Goal: Task Accomplishment & Management: Manage account settings

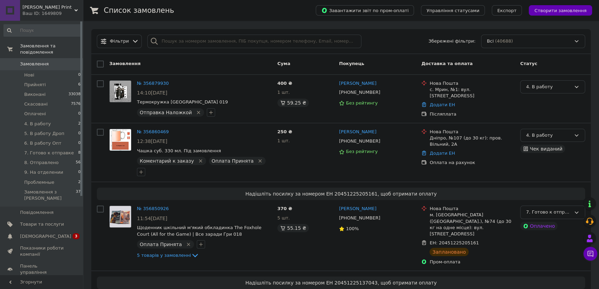
click at [189, 66] on div "Замовлення" at bounding box center [191, 64] width 168 height 12
click at [209, 71] on div "Замовлення Cума Покупець Доставка та оплата Статус" at bounding box center [341, 64] width 500 height 21
click at [46, 230] on link "Сповіщення 0 3" at bounding box center [42, 236] width 85 height 12
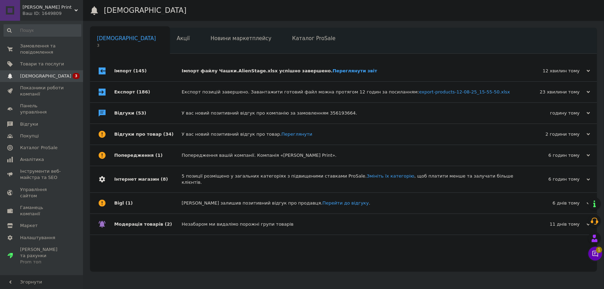
click at [236, 68] on div "Імпорт файлу Чашки.AlienStage.xlsx успішно завершено. Переглянути звіт" at bounding box center [351, 71] width 339 height 6
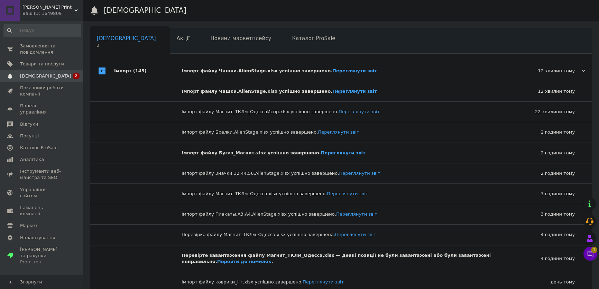
click at [251, 70] on div "Імпорт файлу Чашки.AlienStage.xlsx успішно завершено. Переглянути звіт" at bounding box center [349, 71] width 335 height 6
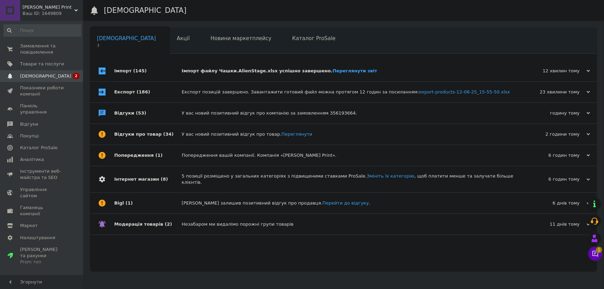
click at [55, 49] on span "Замовлення та повідомлення" at bounding box center [42, 49] width 44 height 12
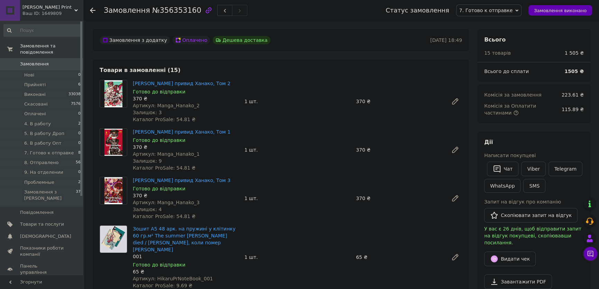
click at [183, 8] on span "№356353160" at bounding box center [176, 10] width 49 height 8
copy span "356353160"
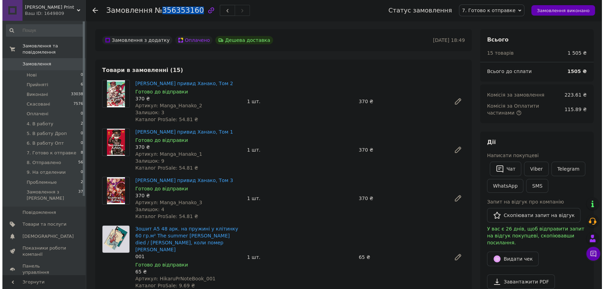
scroll to position [126, 0]
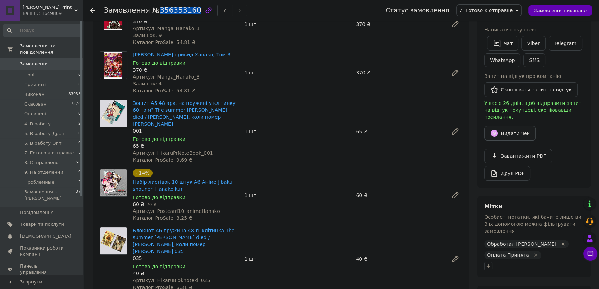
click at [506, 126] on button "Видати чек" at bounding box center [510, 133] width 52 height 15
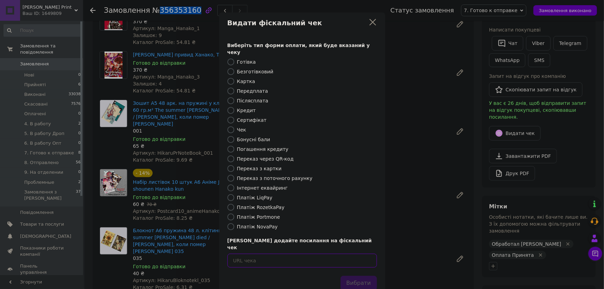
click at [348, 254] on input "text" at bounding box center [301, 261] width 149 height 14
paste input "https://cabinet.tax.gov.ua/cashregs/check?id=HhyK7o90PkA&date=20250812&time=162…"
type input "https://cabinet.tax.gov.ua/cashregs/check?id=HhyK7o90PkA&date=20250812&time=162…"
click at [362, 276] on button "Вибрати" at bounding box center [358, 283] width 36 height 15
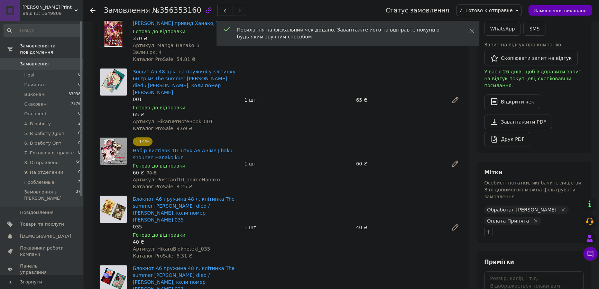
scroll to position [252, 0]
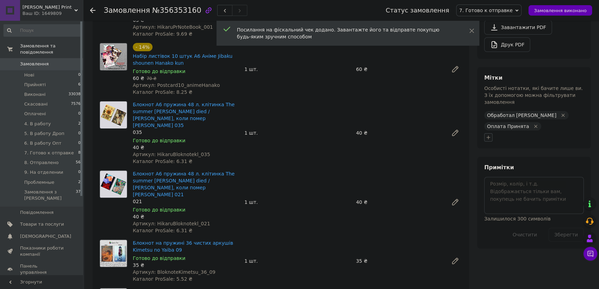
click at [491, 135] on icon "button" at bounding box center [489, 138] width 6 height 6
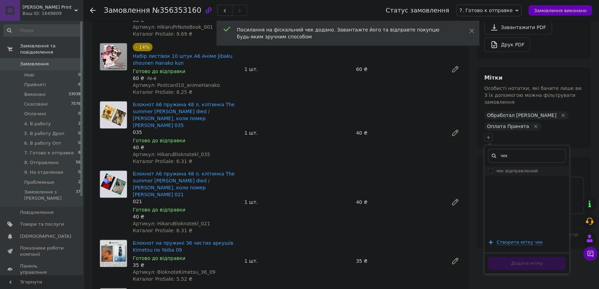
type input "чек"
click at [506, 154] on div "чек чек відправлений Створити мітку чек Додати мітку" at bounding box center [526, 209] width 85 height 129
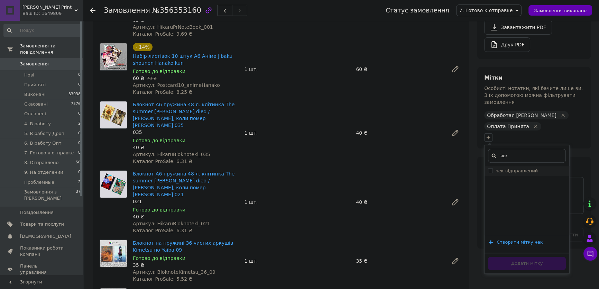
click at [506, 168] on label "чек відправлений" at bounding box center [517, 170] width 42 height 5
checkbox input "true"
click at [513, 257] on button "Додати мітку" at bounding box center [527, 263] width 78 height 13
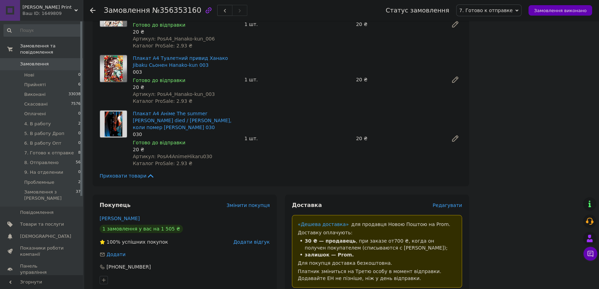
scroll to position [944, 0]
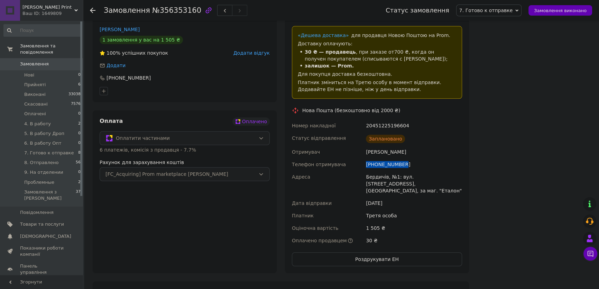
drag, startPoint x: 406, startPoint y: 143, endPoint x: 362, endPoint y: 143, distance: 43.9
click at [362, 143] on div "Номер накладної 20451225196604 Статус відправлення Заплановано Отримувач Батич …" at bounding box center [377, 182] width 173 height 127
copy div "Телефон отримувача +380639372089"
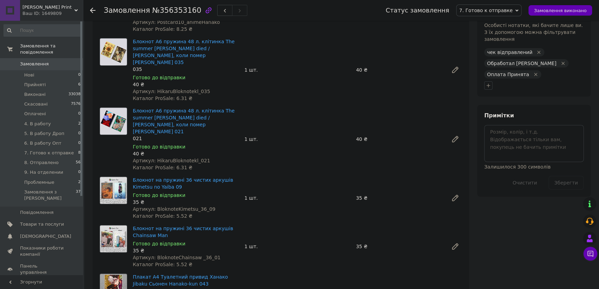
scroll to position [157, 0]
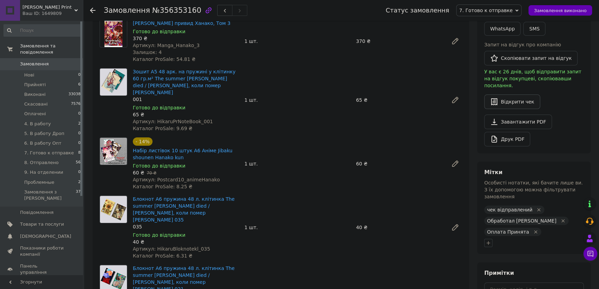
click at [513, 94] on button "Відкрити чек" at bounding box center [512, 101] width 56 height 15
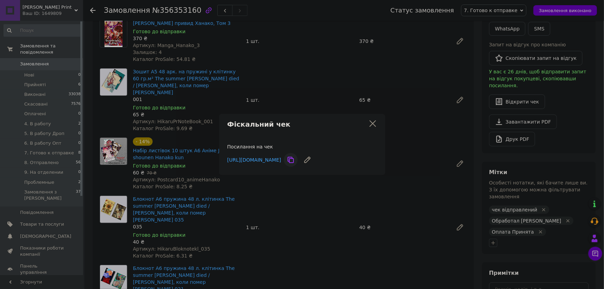
click at [294, 158] on icon at bounding box center [291, 160] width 6 height 6
click at [395, 91] on div "Фіскальний чек Посилання на чек https://cabinet.tax.gov.ua/cashregs/check?id=Hh…" at bounding box center [302, 144] width 604 height 289
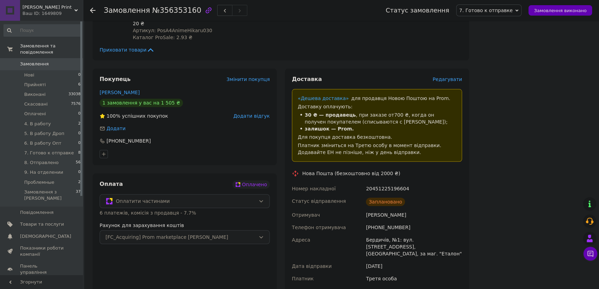
scroll to position [975, 0]
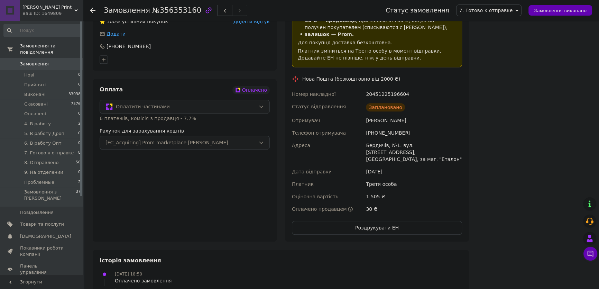
drag, startPoint x: 301, startPoint y: 55, endPoint x: 413, endPoint y: 94, distance: 118.7
click at [413, 94] on div "Доставка Редагувати «Дешева доставка»   для продавця Новою Поштою на Prom. Дост…" at bounding box center [377, 108] width 170 height 254
click at [415, 100] on div "Заплановано" at bounding box center [414, 107] width 99 height 14
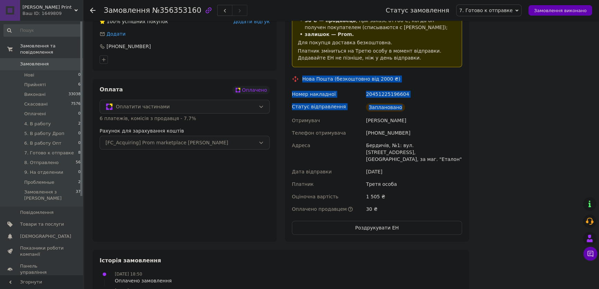
drag, startPoint x: 304, startPoint y: 57, endPoint x: 367, endPoint y: 102, distance: 77.9
click at [410, 88] on div "Доставка Редагувати «Дешева доставка»   для продавця Новою Поштою на Prom. Дост…" at bounding box center [377, 108] width 170 height 254
copy div "Нова Пошта (безкоштовно від 2000 ₴) Номер накладної 20451225196604 Статус відпр…"
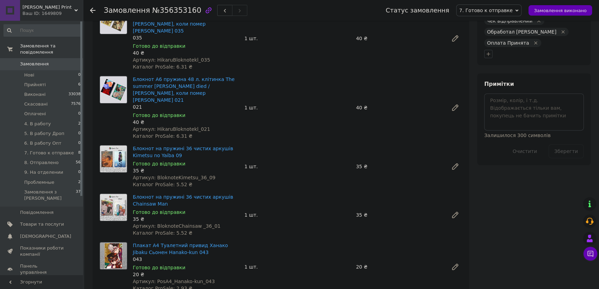
scroll to position [220, 0]
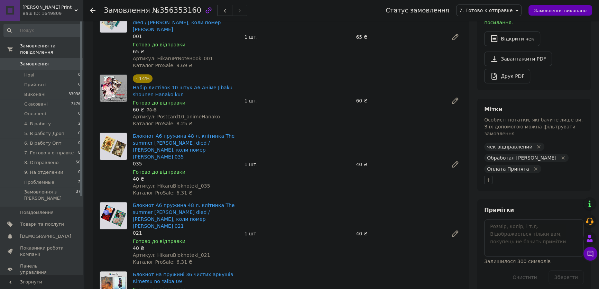
click at [549, 80] on div "Дії Написати покупцеві   Чат Viber Telegram WhatsApp SMS Запит на відгук про ко…" at bounding box center [533, 0] width 113 height 179
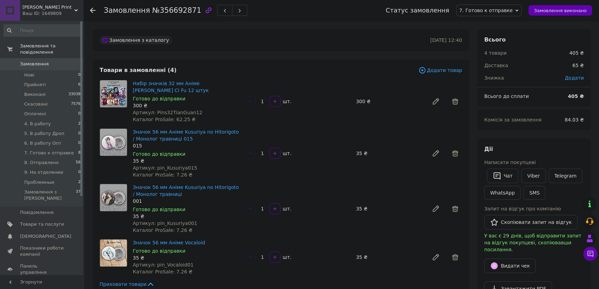
click at [173, 7] on span "№356692871" at bounding box center [176, 10] width 49 height 8
copy span "356692871"
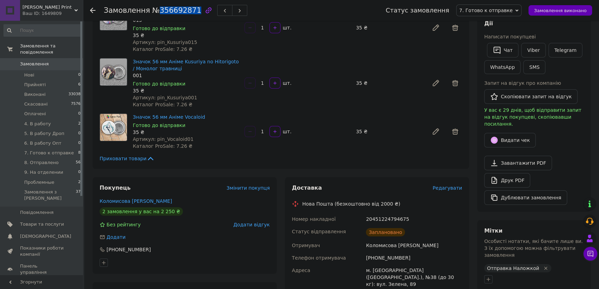
scroll to position [189, 0]
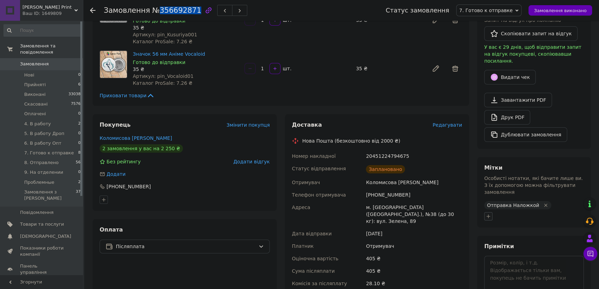
click at [489, 213] on icon "button" at bounding box center [489, 216] width 6 height 6
type input "чек"
click at [508, 245] on li "чек відправлений" at bounding box center [527, 250] width 85 height 10
checkbox input "true"
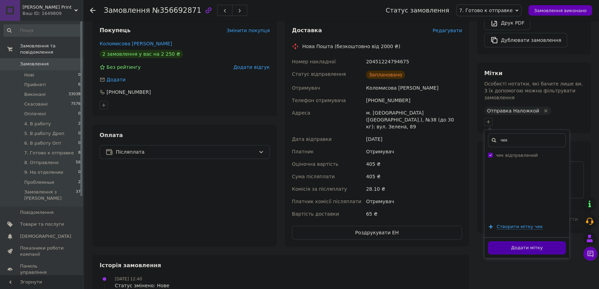
click at [513, 241] on button "Додати мітку" at bounding box center [527, 247] width 78 height 13
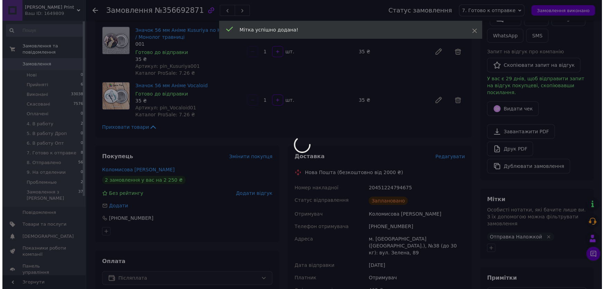
scroll to position [126, 0]
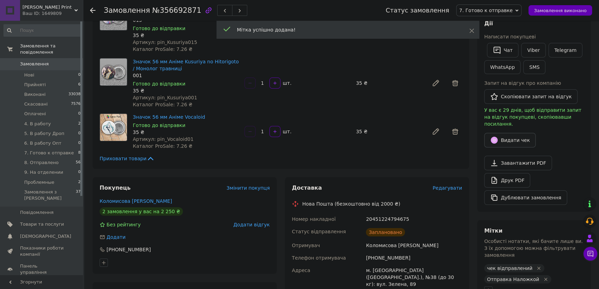
click at [512, 133] on button "Видати чек" at bounding box center [510, 140] width 52 height 15
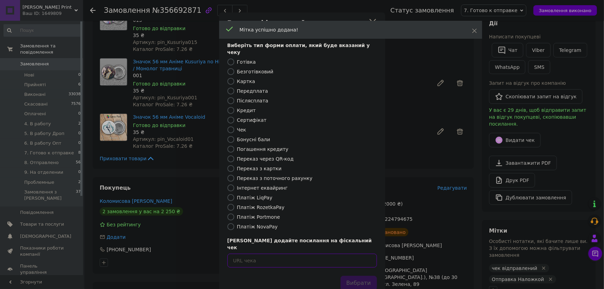
click at [338, 254] on input "text" at bounding box center [301, 261] width 149 height 14
paste input "https://cabinet.tax.gov.ua/cashregs/check?id=g2BdWEUZXHU&date=20250812&time=163…"
type input "https://cabinet.tax.gov.ua/cashregs/check?id=g2BdWEUZXHU&date=20250812&time=163…"
click at [362, 276] on button "Вибрати" at bounding box center [358, 283] width 36 height 15
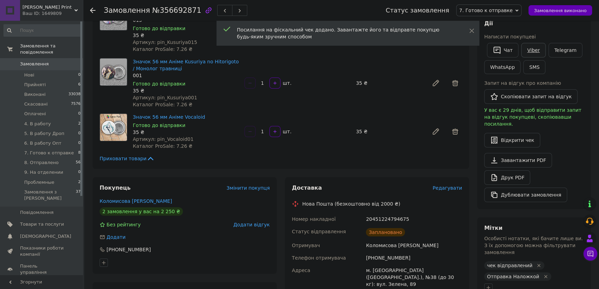
scroll to position [0, 0]
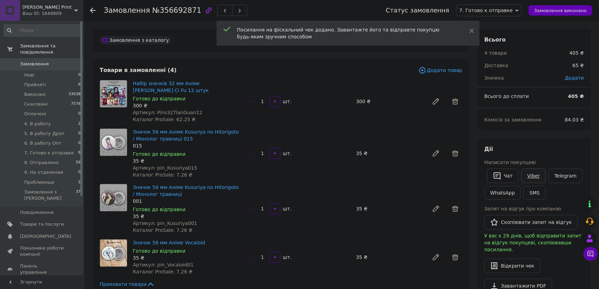
click at [532, 179] on link "Viber" at bounding box center [533, 176] width 24 height 15
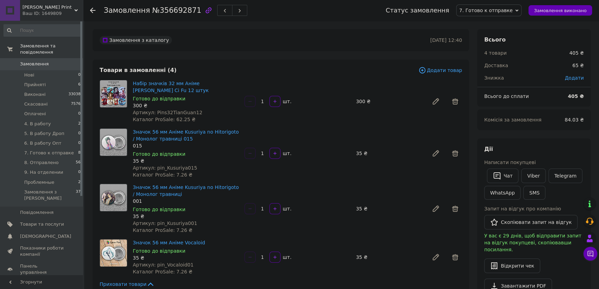
click at [567, 143] on div "[PERSON_NAME] покупцеві   Чат Viber Telegram WhatsApp SMS Запит на відгук про к…" at bounding box center [533, 236] width 113 height 196
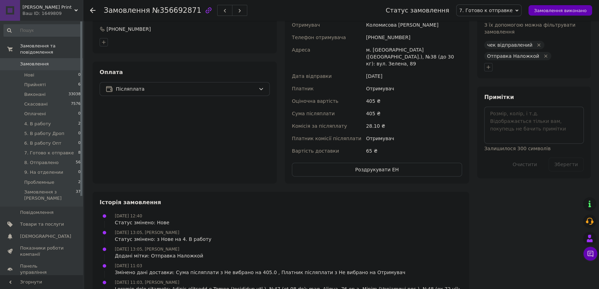
scroll to position [283, 0]
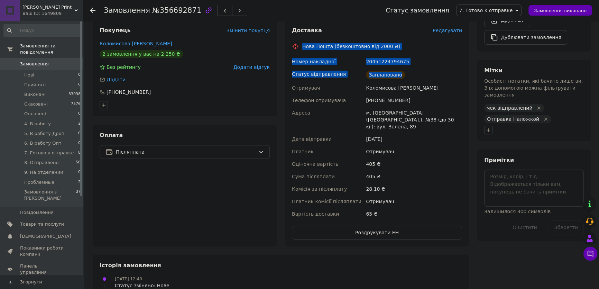
drag, startPoint x: 301, startPoint y: 44, endPoint x: 420, endPoint y: 75, distance: 122.8
click at [420, 75] on div "Доставка Редагувати Нова Пошта (безкоштовно від 2000 ₴) Номер накладної 2045122…" at bounding box center [377, 133] width 170 height 213
copy div "Нова Пошта (безкоштовно від 2000 ₴) Номер накладної 20451224794675 Статус відпр…"
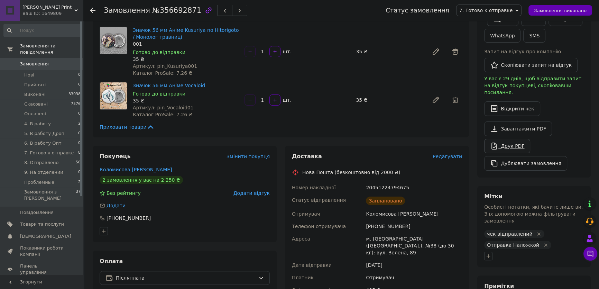
scroll to position [63, 0]
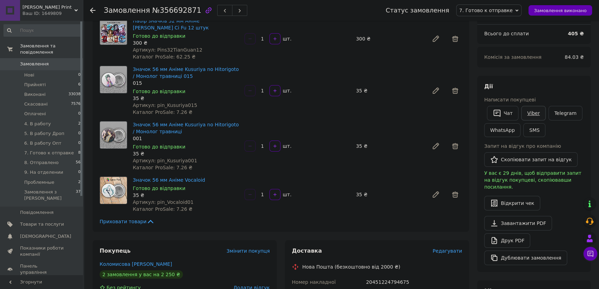
click at [535, 114] on link "Viber" at bounding box center [533, 113] width 24 height 15
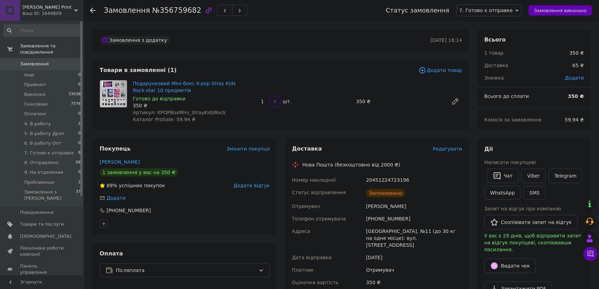
click at [173, 10] on span "№356759682" at bounding box center [176, 10] width 49 height 8
copy span "356759682"
click at [536, 175] on link "Viber" at bounding box center [533, 176] width 24 height 15
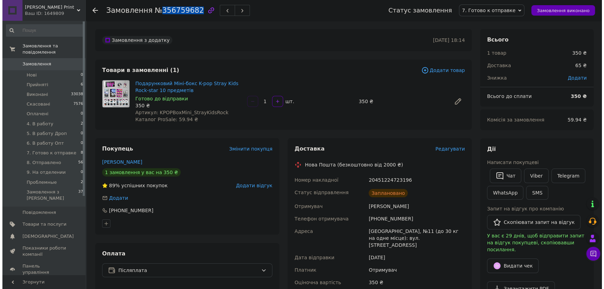
scroll to position [63, 0]
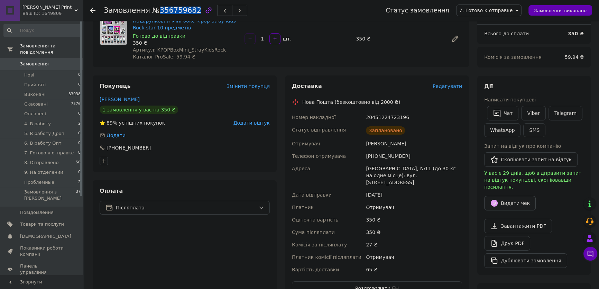
click at [508, 196] on button "Видати чек" at bounding box center [510, 203] width 52 height 15
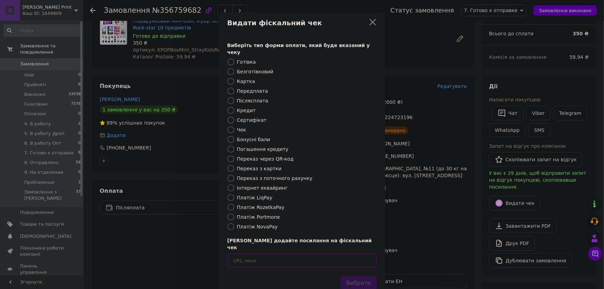
click at [296, 254] on input "text" at bounding box center [301, 261] width 149 height 14
paste input "[URL][DOMAIN_NAME]"
type input "[URL][DOMAIN_NAME]"
click at [362, 276] on button "Вибрати" at bounding box center [358, 283] width 36 height 15
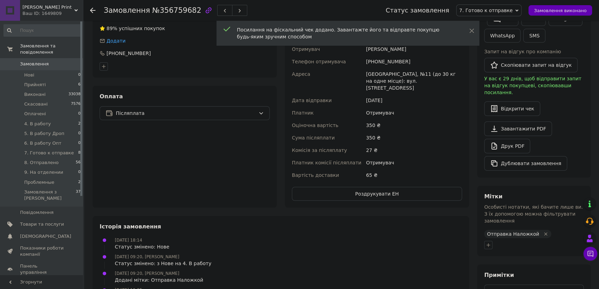
scroll to position [189, 0]
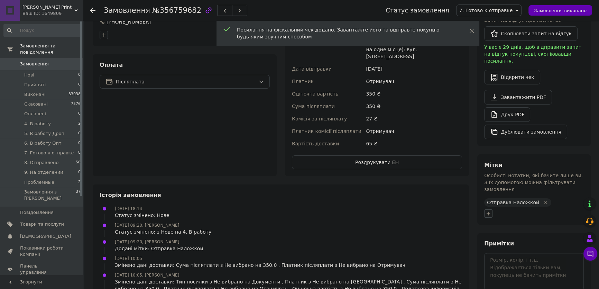
click at [487, 211] on icon "button" at bounding box center [489, 214] width 6 height 6
type input "чек"
click at [506, 244] on label "чек відправлений" at bounding box center [517, 246] width 42 height 5
checkbox input "true"
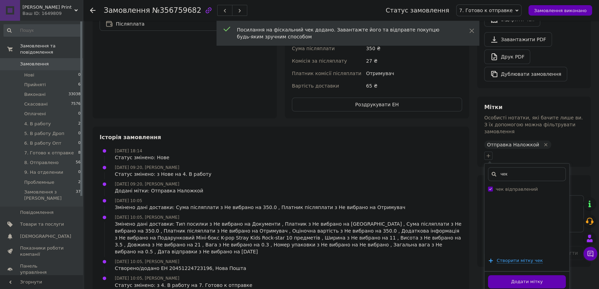
click at [506, 275] on button "Додати мітку" at bounding box center [527, 281] width 78 height 13
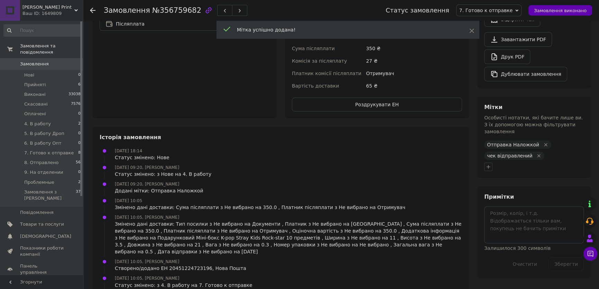
scroll to position [89, 0]
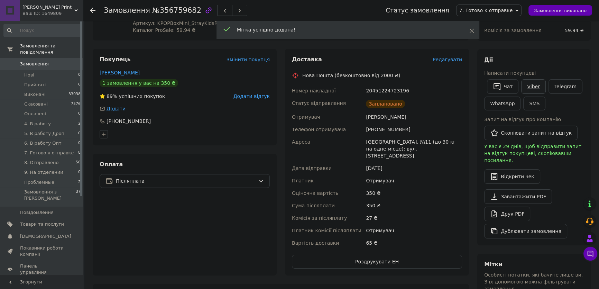
click at [533, 86] on link "Viber" at bounding box center [533, 86] width 24 height 15
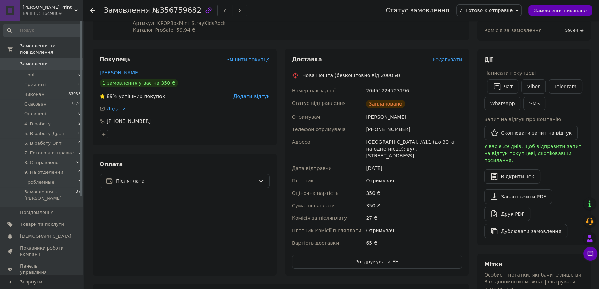
click at [561, 178] on div "Дії Написати покупцеві   Чат Viber Telegram WhatsApp SMS Запит на відгук про ко…" at bounding box center [534, 147] width 100 height 182
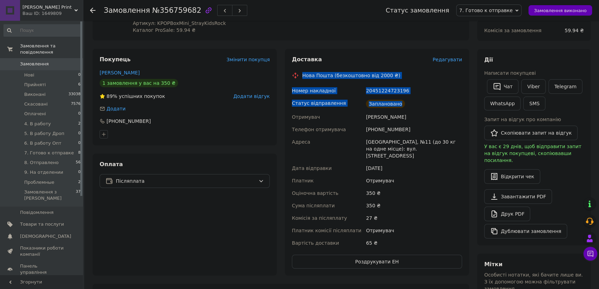
drag, startPoint x: 304, startPoint y: 74, endPoint x: 403, endPoint y: 107, distance: 103.7
click at [403, 107] on div "Доставка Редагувати Нова Пошта (безкоштовно від 2000 ₴) Номер накладної 2045122…" at bounding box center [377, 162] width 170 height 213
copy div "Нова Пошта (безкоштовно від 2000 ₴) Номер накладної 20451224723196 Статус відпр…"
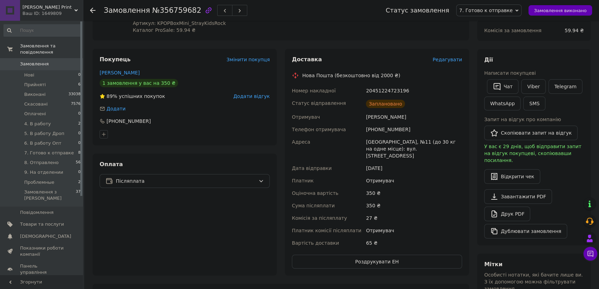
click at [532, 49] on div "Дії Написати покупцеві   Чат Viber Telegram WhatsApp SMS Запит на відгук про ко…" at bounding box center [533, 147] width 113 height 196
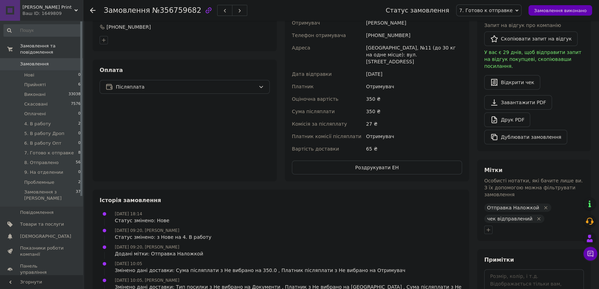
scroll to position [58, 0]
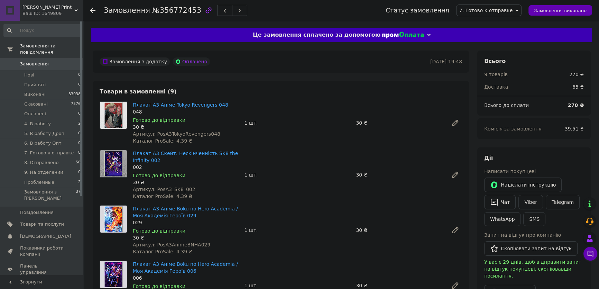
click at [172, 10] on span "№356772453" at bounding box center [176, 10] width 49 height 8
copy span "356772453"
click at [529, 203] on link "Viber" at bounding box center [531, 202] width 24 height 15
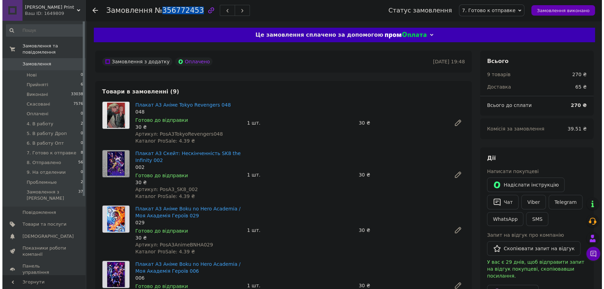
scroll to position [157, 0]
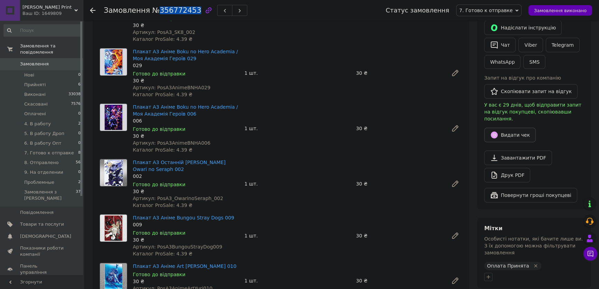
click at [523, 128] on button "Видати чек" at bounding box center [510, 135] width 52 height 15
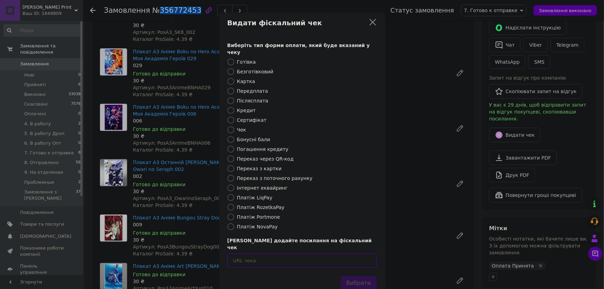
click at [345, 254] on input "text" at bounding box center [301, 261] width 149 height 14
paste input "https://cabinet.tax.gov.ua/cashregs/check?id=Y1H1d2nZiGU&date=20250812&time=163…"
type input "https://cabinet.tax.gov.ua/cashregs/check?id=Y1H1d2nZiGU&date=20250812&time=163…"
click at [358, 276] on button "Вибрати" at bounding box center [358, 283] width 36 height 15
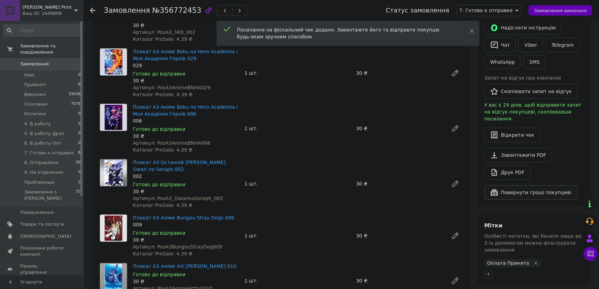
scroll to position [283, 0]
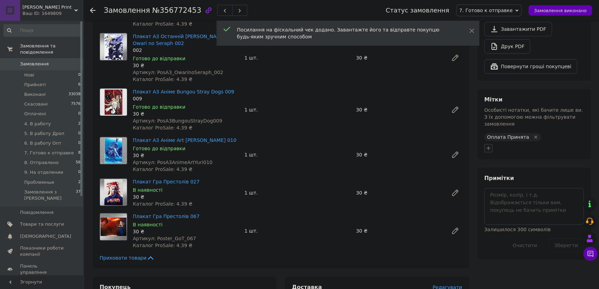
click at [490, 146] on icon "button" at bounding box center [489, 148] width 4 height 4
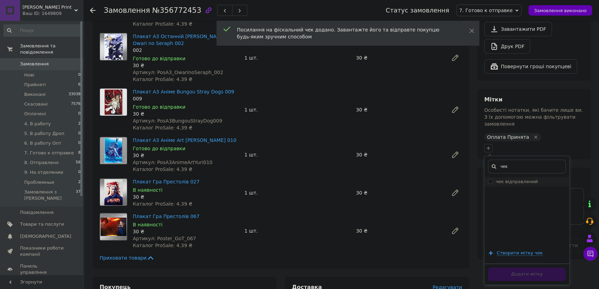
type input "чек"
click at [509, 179] on label "чек відправлений" at bounding box center [517, 181] width 42 height 5
checkbox input "true"
click at [506, 267] on button "Додати мітку" at bounding box center [527, 273] width 78 height 13
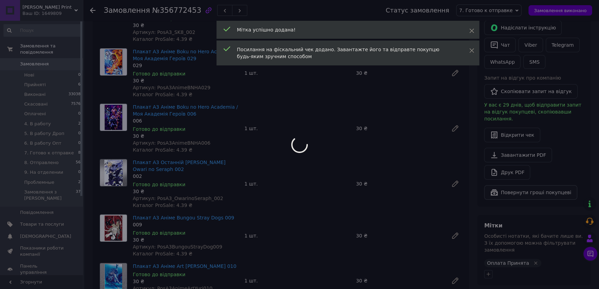
scroll to position [126, 0]
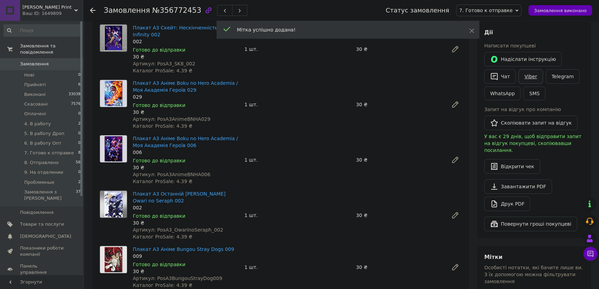
click at [534, 76] on link "Viber" at bounding box center [531, 76] width 24 height 15
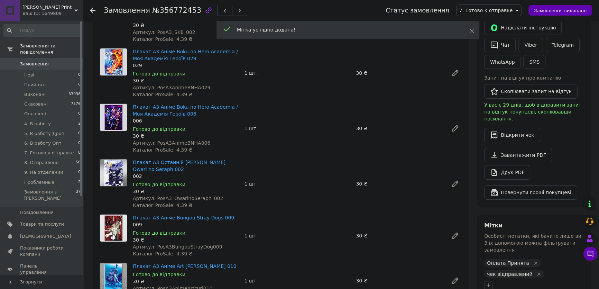
scroll to position [220, 0]
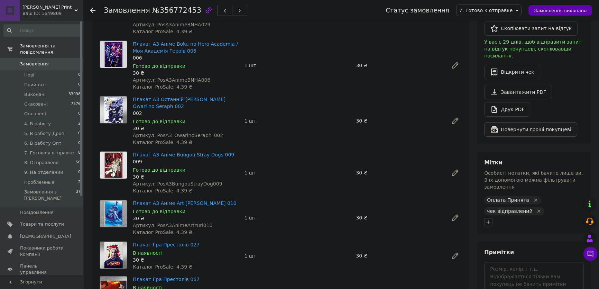
drag, startPoint x: 572, startPoint y: 138, endPoint x: 524, endPoint y: 120, distance: 51.7
click at [573, 138] on div "Всього 9 товарів 270 ₴ Доставка 65 ₴ Всього до сплати 270 ₴ Комісія за замовлен…" at bounding box center [533, 81] width 113 height 503
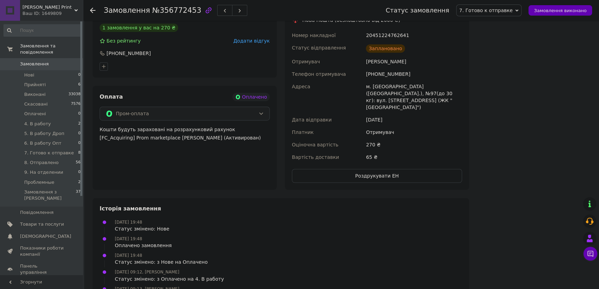
scroll to position [503, 0]
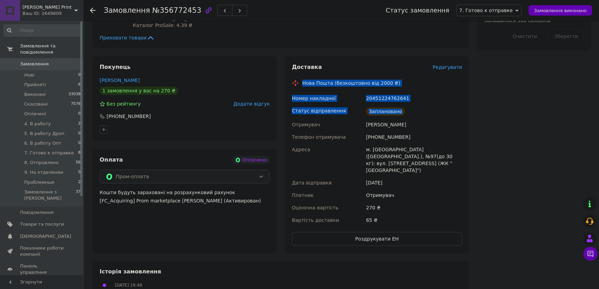
drag, startPoint x: 322, startPoint y: 89, endPoint x: 366, endPoint y: 137, distance: 65.4
click at [409, 111] on div "Доставка Редагувати Нова Пошта (безкоштовно від 2000 ₴) Номер накладної 2045122…" at bounding box center [377, 154] width 170 height 182
copy div "Нова Пошта (безкоштовно від 2000 ₴) Номер накладної 20451224762641 Статус відпр…"
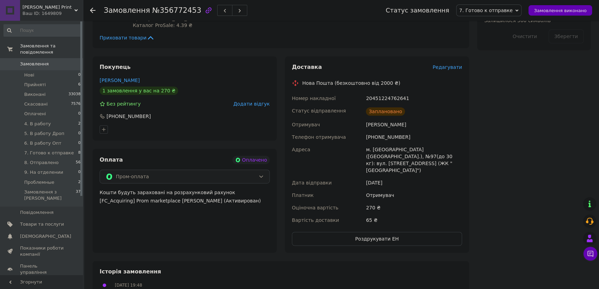
click at [574, 114] on div "Всього 9 товарів 270 ₴ Доставка 65 ₴ Всього до сплати 270 ₴ Комісія за замовлен…" at bounding box center [534, 5] width 122 height 916
click at [526, 103] on div "Всього 9 товарів 270 ₴ Доставка 65 ₴ Всього до сплати 270 ₴ Комісія за замовлен…" at bounding box center [534, 5] width 122 height 916
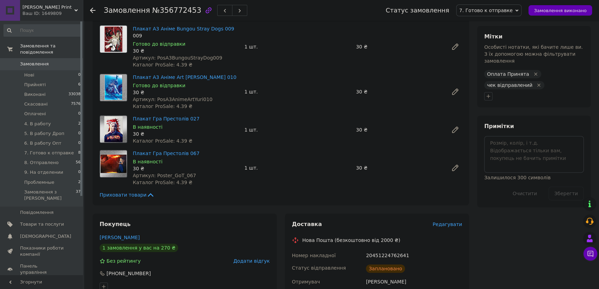
scroll to position [283, 0]
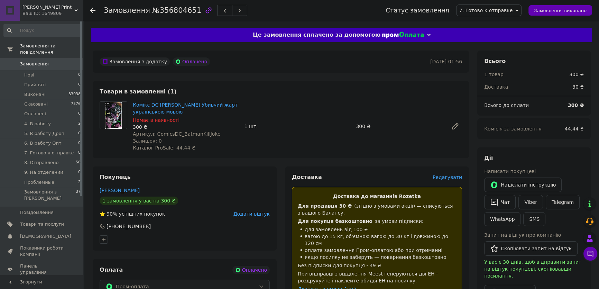
click at [172, 7] on span "№356804651" at bounding box center [176, 10] width 49 height 8
click at [171, 7] on span "№356804651" at bounding box center [176, 10] width 49 height 8
copy span "356804651"
click at [528, 203] on link "Viber" at bounding box center [531, 202] width 24 height 15
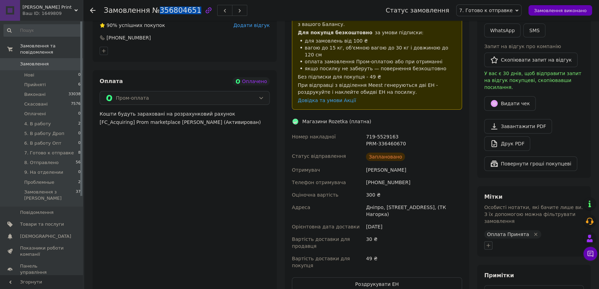
click at [486, 243] on icon "button" at bounding box center [489, 246] width 6 height 6
type input "чек"
click at [519, 276] on label "чек відправлений" at bounding box center [517, 278] width 42 height 5
checkbox input "true"
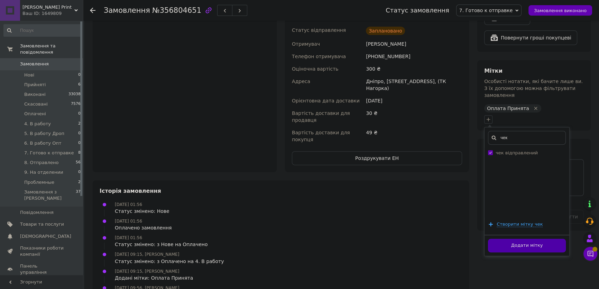
click at [505, 239] on button "Додати мітку" at bounding box center [527, 245] width 78 height 13
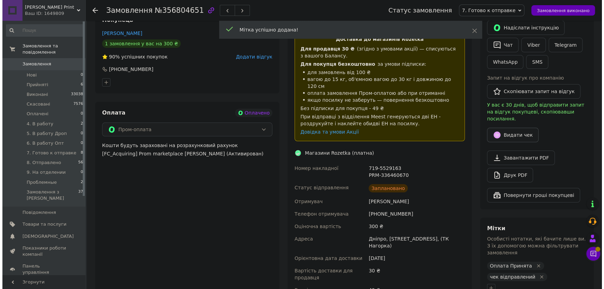
scroll to position [126, 0]
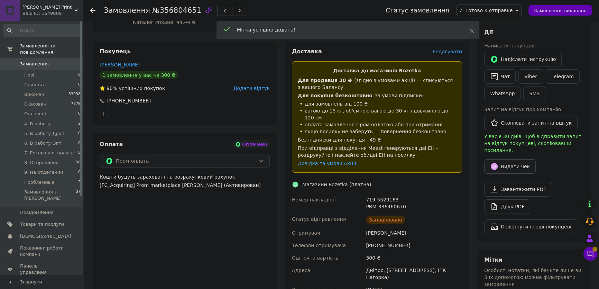
click at [503, 159] on button "Видати чек" at bounding box center [510, 166] width 52 height 15
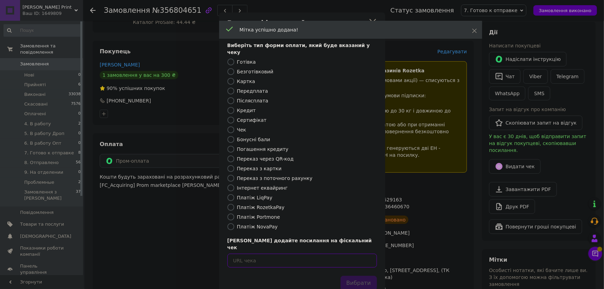
click at [351, 254] on input "text" at bounding box center [301, 261] width 149 height 14
paste input "https://cabinet.tax.gov.ua/cashregs/check?id=aeZJ0p3QQJ4&date=20250812&time=163…"
type input "https://cabinet.tax.gov.ua/cashregs/check?id=aeZJ0p3QQJ4&date=20250812&time=163…"
click at [361, 276] on button "Вибрати" at bounding box center [358, 283] width 36 height 15
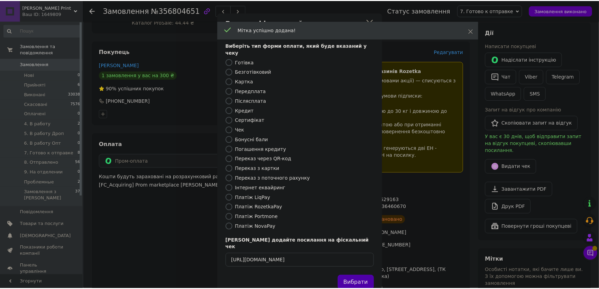
scroll to position [0, 0]
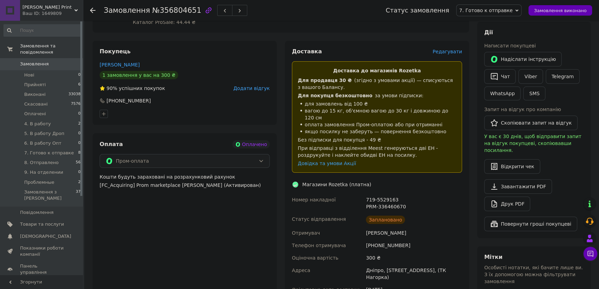
click at [563, 163] on div "Відкрити чек" at bounding box center [534, 166] width 100 height 15
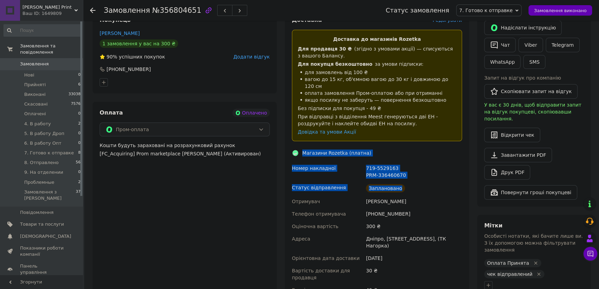
drag, startPoint x: 302, startPoint y: 145, endPoint x: 397, endPoint y: 184, distance: 102.4
click at [401, 180] on div "Доставка Редагувати Доставка до магазинів Rozetka Для продавця 30 ₴   (згідно з…" at bounding box center [377, 169] width 170 height 306
copy div "Магазини Rozetka (платна) Номер накладної 719-5529163 PRM-336460670 Статус відп…"
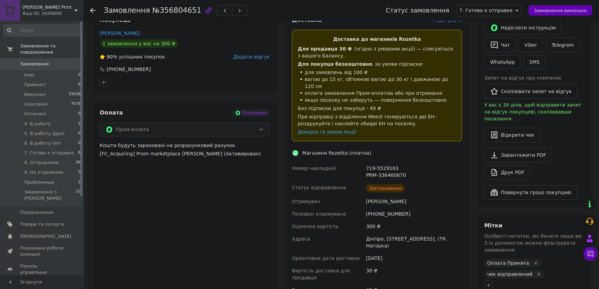
click at [558, 63] on div "Надіслати інструкцію   Чат Viber Telegram WhatsApp SMS" at bounding box center [534, 44] width 102 height 51
click at [588, 133] on div "Дії Написати покупцеві   Надіслати інструкцію   Чат Viber Telegram WhatsApp SMS…" at bounding box center [533, 98] width 113 height 216
click at [528, 48] on link "Viber" at bounding box center [531, 45] width 24 height 15
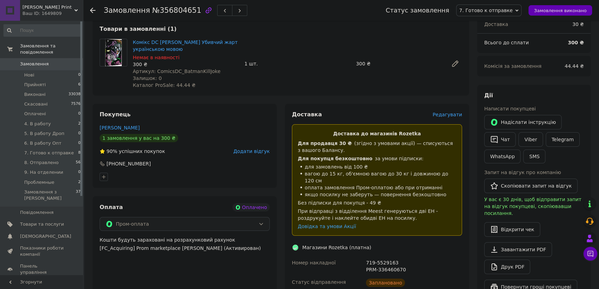
scroll to position [0, 0]
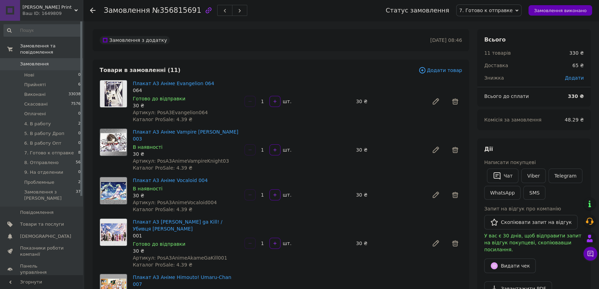
click at [179, 9] on span "№356815691" at bounding box center [176, 10] width 49 height 8
copy span "356815691"
click at [528, 177] on link "Viber" at bounding box center [533, 176] width 24 height 15
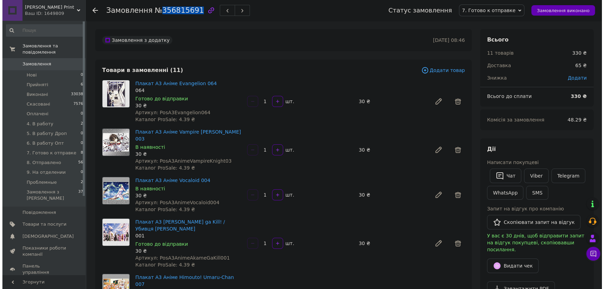
scroll to position [157, 0]
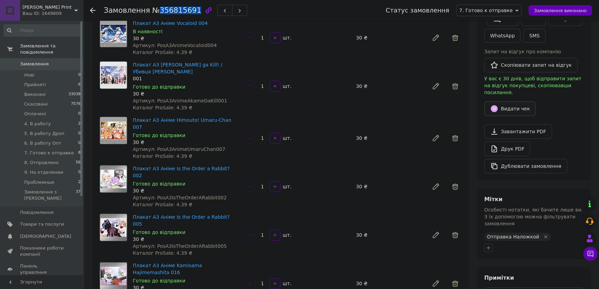
click at [516, 104] on button "Видати чек" at bounding box center [510, 108] width 52 height 15
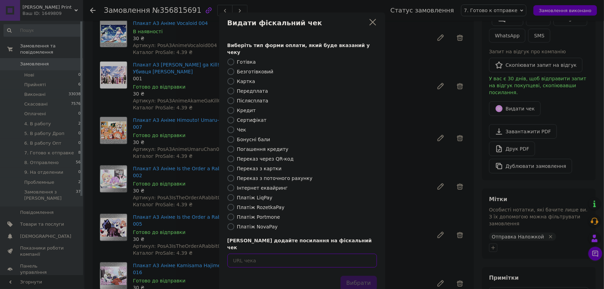
click at [353, 254] on input "text" at bounding box center [301, 261] width 149 height 14
paste input "https://cabinet.tax.gov.ua/cashregs/check?id=bwDkKFtd7tg&date=20250812&time=163…"
type input "https://cabinet.tax.gov.ua/cashregs/check?id=bwDkKFtd7tg&date=20250812&time=163…"
click at [355, 276] on button "Вибрати" at bounding box center [358, 283] width 36 height 15
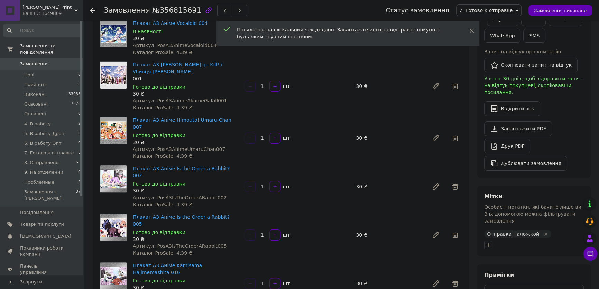
scroll to position [252, 0]
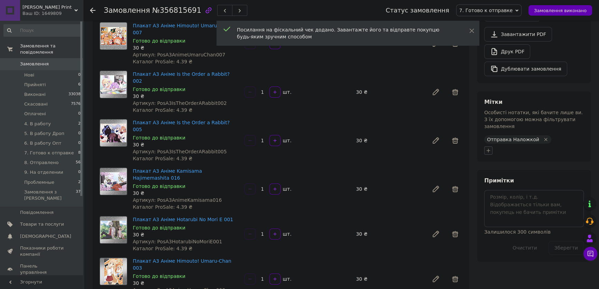
click at [491, 148] on icon "button" at bounding box center [489, 151] width 6 height 6
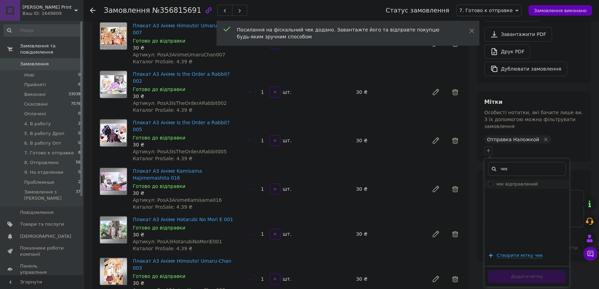
type input "чек"
click at [509, 181] on label "чек відправлений" at bounding box center [517, 183] width 42 height 5
checkbox input "true"
click at [509, 270] on button "Додати мітку" at bounding box center [527, 276] width 78 height 13
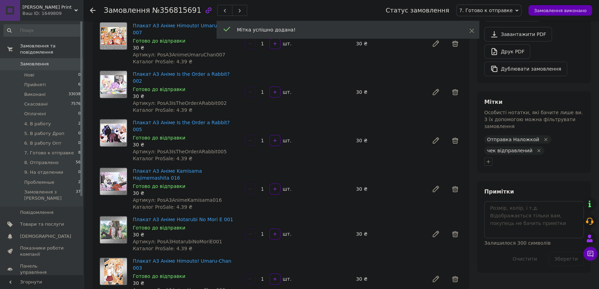
scroll to position [94, 0]
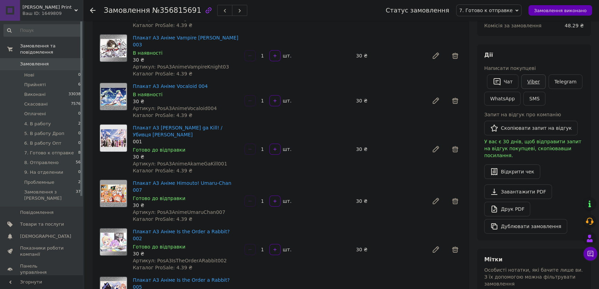
click at [535, 81] on link "Viber" at bounding box center [533, 81] width 24 height 15
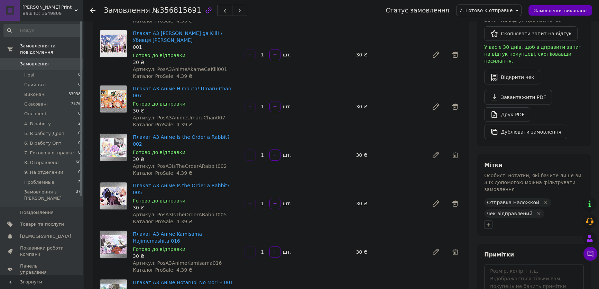
drag, startPoint x: 559, startPoint y: 146, endPoint x: 531, endPoint y: 140, distance: 28.2
click at [559, 146] on div "Всього 11 товарів 330 ₴ Доставка 65 ₴ Знижка Додати Всього до сплати 330 ₴ Комі…" at bounding box center [533, 87] width 113 height 495
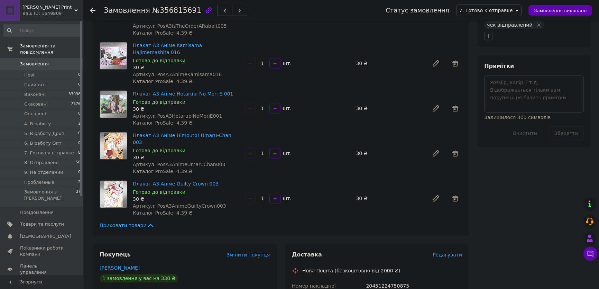
scroll to position [440, 0]
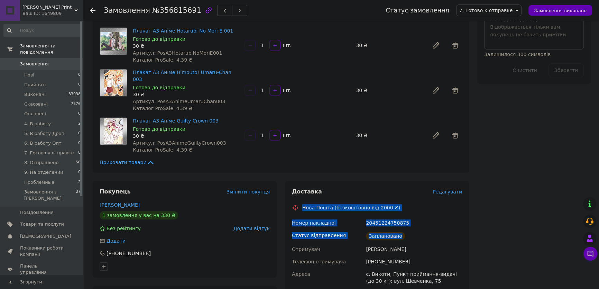
drag, startPoint x: 302, startPoint y: 157, endPoint x: 406, endPoint y: 184, distance: 106.9
click at [406, 188] on div "Доставка Редагувати Нова Пошта (безкоштовно від 2000 ₴) Номер накладної 2045122…" at bounding box center [377, 291] width 170 height 206
copy div "Нова Пошта (безкоштовно від 2000 ₴) Номер накладної 20451224750875 Статус відпр…"
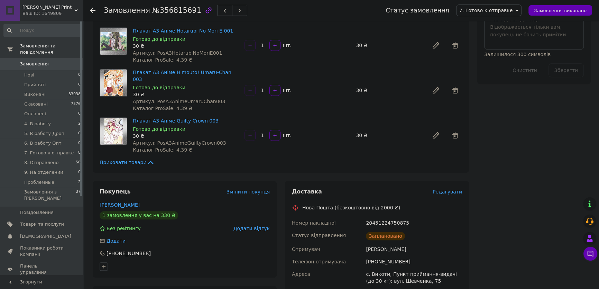
click at [531, 147] on div "Всього 11 товарів 330 ₴ Доставка 65 ₴ Знижка Додати Всього до сплати 330 ₴ Комі…" at bounding box center [534, 95] width 122 height 1012
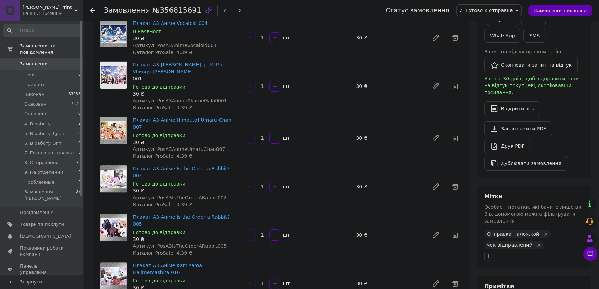
scroll to position [126, 0]
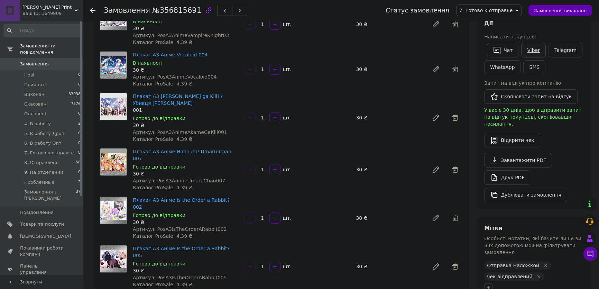
click at [536, 51] on link "Viber" at bounding box center [533, 50] width 24 height 15
click at [582, 139] on div "Відкрити чек" at bounding box center [534, 140] width 100 height 15
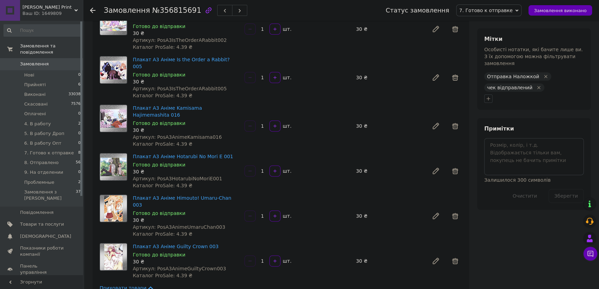
scroll to position [220, 0]
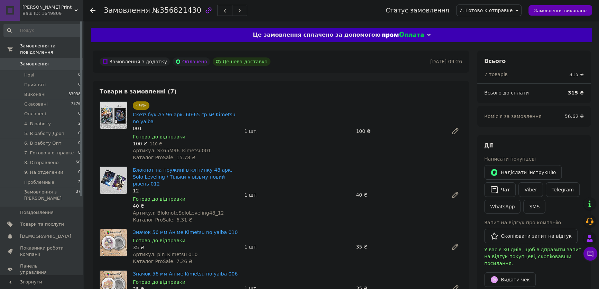
click at [167, 13] on span "№356821430" at bounding box center [176, 10] width 49 height 8
copy span "356821430"
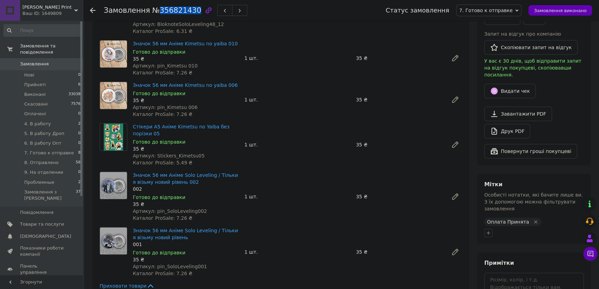
scroll to position [94, 0]
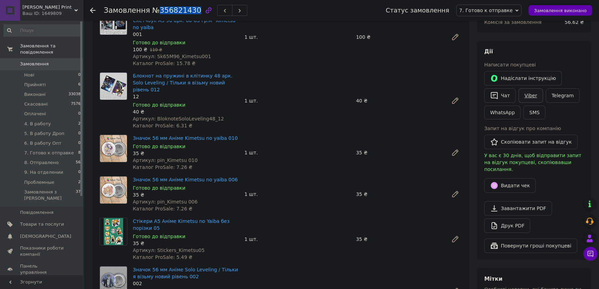
click at [535, 96] on link "Viber" at bounding box center [531, 95] width 24 height 15
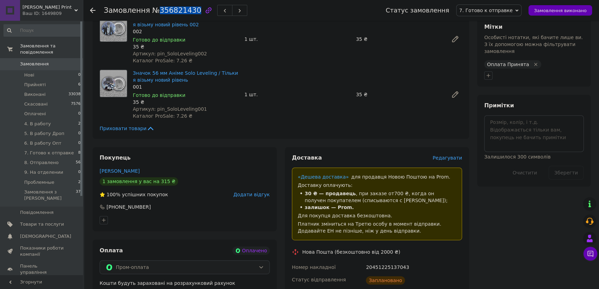
scroll to position [252, 0]
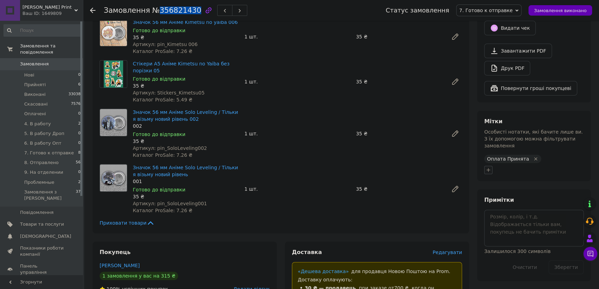
click at [488, 168] on icon "button" at bounding box center [489, 170] width 4 height 4
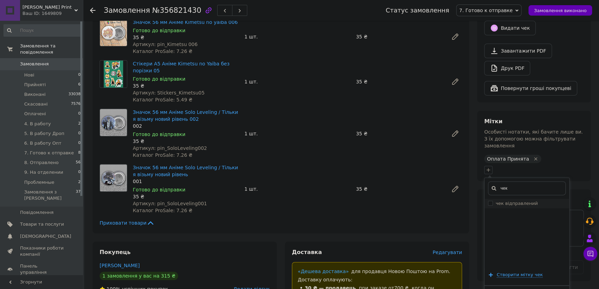
type input "чек"
click at [506, 201] on label "чек відправлений" at bounding box center [517, 203] width 42 height 5
checkbox input "true"
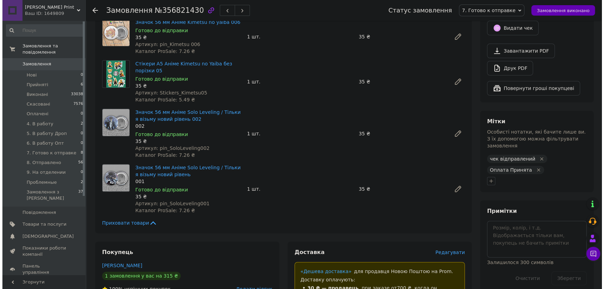
scroll to position [126, 0]
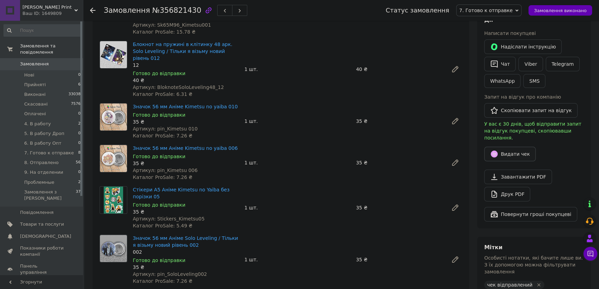
click at [512, 147] on button "Видати чек" at bounding box center [510, 154] width 52 height 15
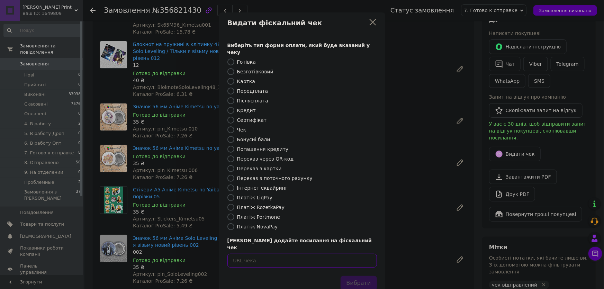
click at [353, 254] on input "text" at bounding box center [301, 261] width 149 height 14
paste input "https://cabinet.tax.gov.ua/cashregs/check?id=3mAKxYGsm1k&date=20250812&time=163…"
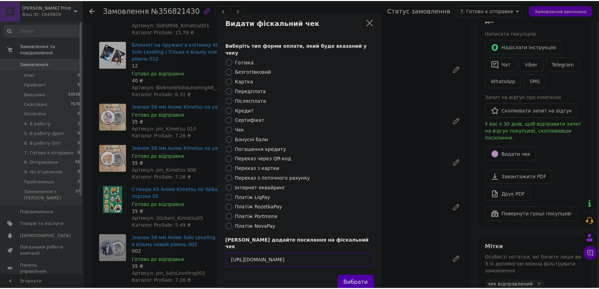
scroll to position [0, 0]
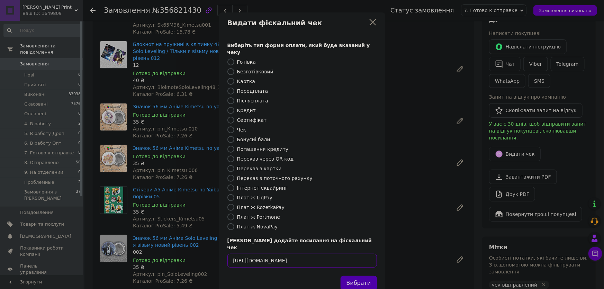
type input "https://cabinet.tax.gov.ua/cashregs/check?id=3mAKxYGsm1k&date=20250812&time=163…"
click at [357, 276] on button "Вибрати" at bounding box center [358, 283] width 36 height 15
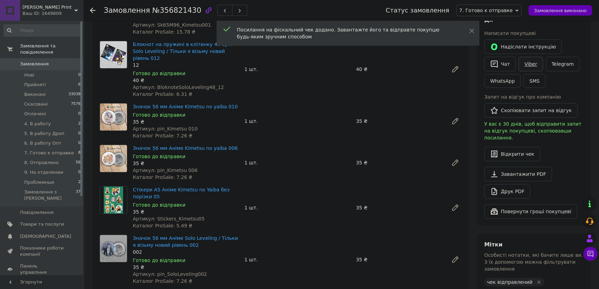
click at [532, 65] on link "Viber" at bounding box center [531, 64] width 24 height 15
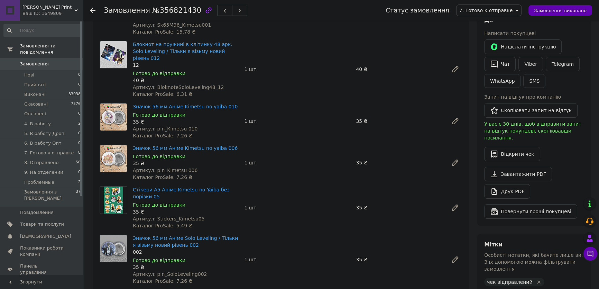
click at [564, 147] on div "Відкрити чек" at bounding box center [534, 154] width 100 height 15
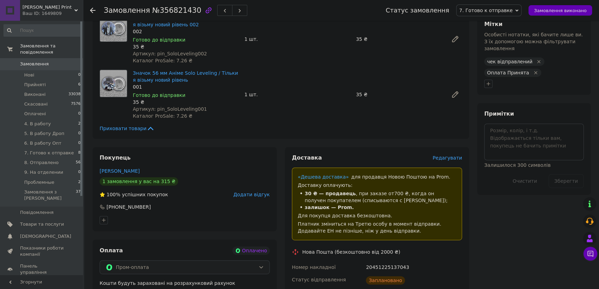
scroll to position [440, 0]
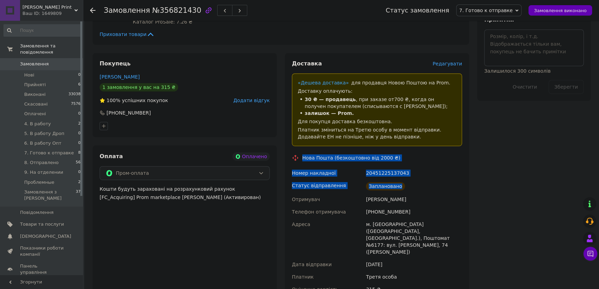
drag, startPoint x: 301, startPoint y: 150, endPoint x: 418, endPoint y: 181, distance: 120.7
click at [418, 181] on div "Доставка Редагувати «Дешева доставка»   для продавця Новою Поштою на Prom. Дост…" at bounding box center [377, 187] width 170 height 255
copy div "Нова Пошта (безкоштовно від 2000 ₴) Номер накладної 20451225137043 Статус відпр…"
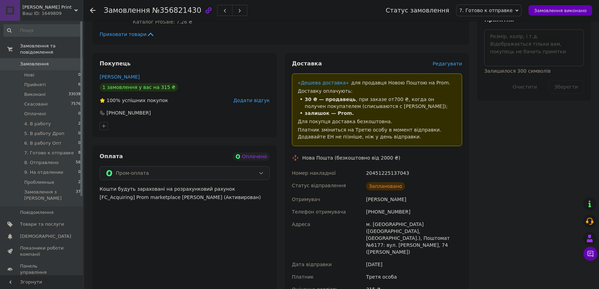
click at [502, 123] on div "Всього 7 товарів 315 ₴ Всього до сплати 315 ₴ Комісія за замовлення 56.62 ₴ Дії…" at bounding box center [534, 79] width 122 height 938
click at [518, 144] on div "Всього 7 товарів 315 ₴ Всього до сплати 315 ₴ Комісія за замовлення 56.62 ₴ Дії…" at bounding box center [534, 79] width 122 height 938
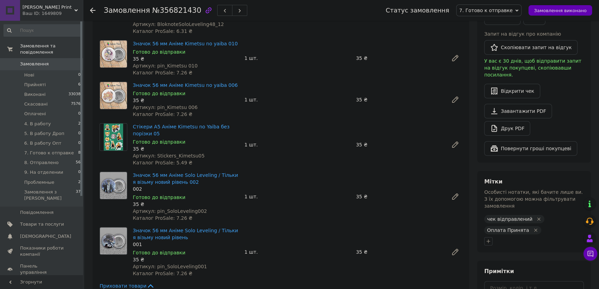
scroll to position [94, 0]
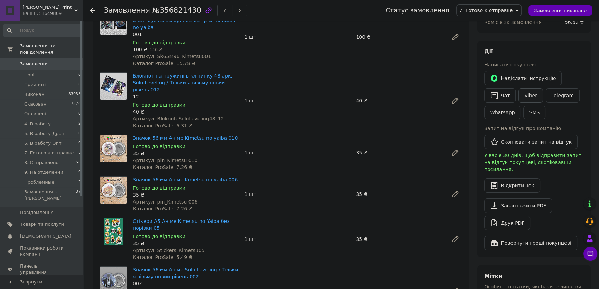
click at [529, 92] on link "Viber" at bounding box center [531, 95] width 24 height 15
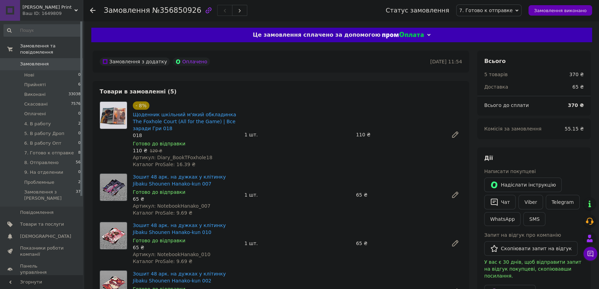
click at [173, 13] on span "№356850926" at bounding box center [176, 10] width 49 height 8
copy span "356850926"
click at [529, 201] on link "Viber" at bounding box center [531, 202] width 24 height 15
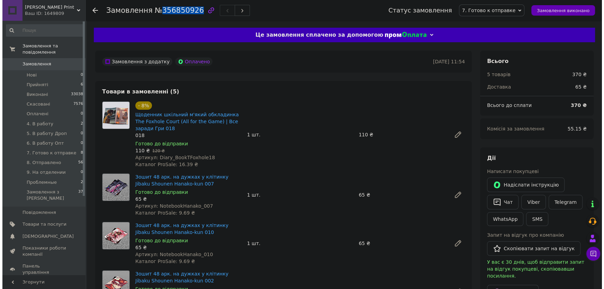
scroll to position [189, 0]
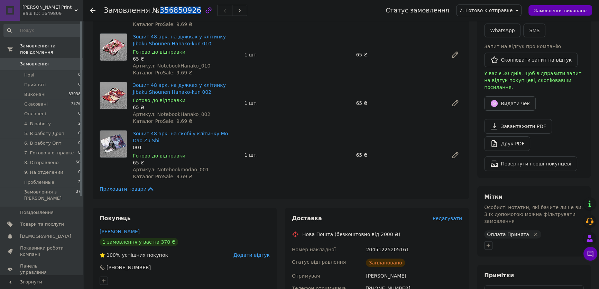
click at [512, 102] on button "Видати чек" at bounding box center [510, 103] width 52 height 15
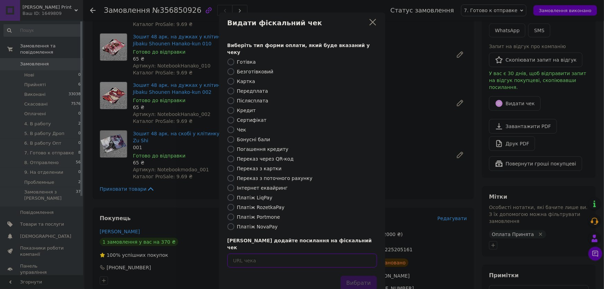
click at [328, 254] on input "text" at bounding box center [301, 261] width 149 height 14
paste input "[URL][DOMAIN_NAME]"
type input "[URL][DOMAIN_NAME]"
click at [354, 276] on button "Вибрати" at bounding box center [358, 283] width 36 height 15
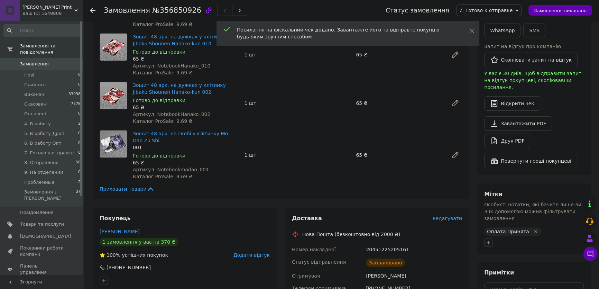
scroll to position [220, 0]
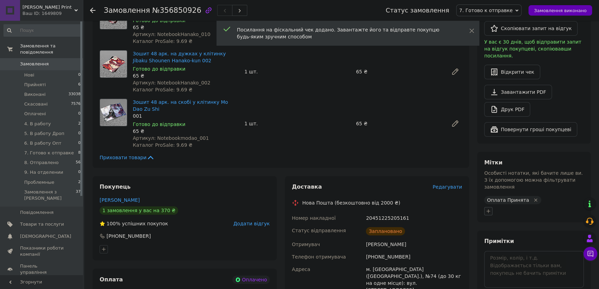
click at [486, 208] on icon "button" at bounding box center [489, 211] width 6 height 6
type input "чек"
click at [519, 242] on label "чек відправлений" at bounding box center [517, 244] width 42 height 5
checkbox input "true"
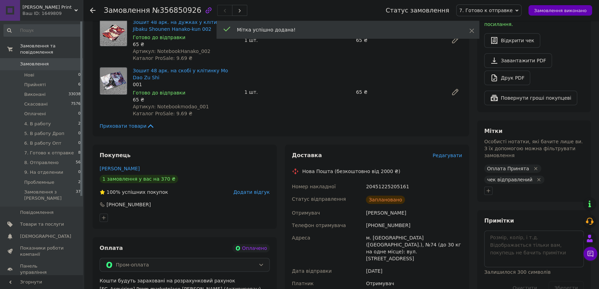
scroll to position [94, 0]
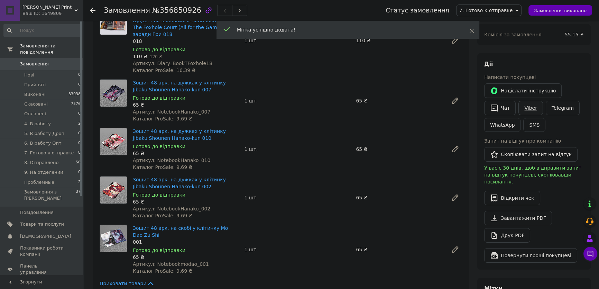
click at [526, 105] on link "Viber" at bounding box center [531, 108] width 24 height 15
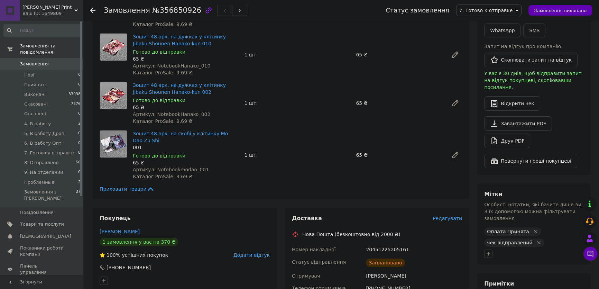
click at [577, 116] on div "Завантажити PDF   Друк PDF" at bounding box center [534, 132] width 100 height 32
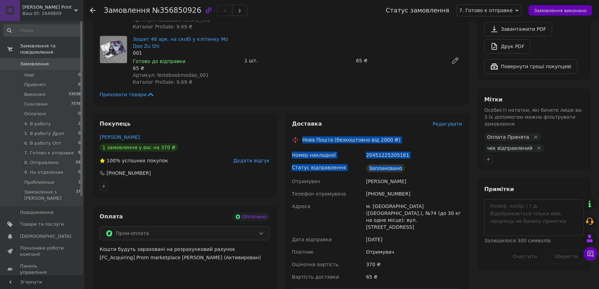
drag, startPoint x: 302, startPoint y: 139, endPoint x: 404, endPoint y: 167, distance: 105.7
click at [405, 167] on div "Доставка Редагувати Нова Пошта (безкоштовно від 2000 ₴) Номер накладної 2045122…" at bounding box center [377, 211] width 170 height 182
copy div "Нова Пошта (безкоштовно від 2000 ₴) Номер накладної 20451225205161 Статус відпр…"
click at [537, 63] on button "Повернути гроші покупцеві" at bounding box center [530, 66] width 93 height 15
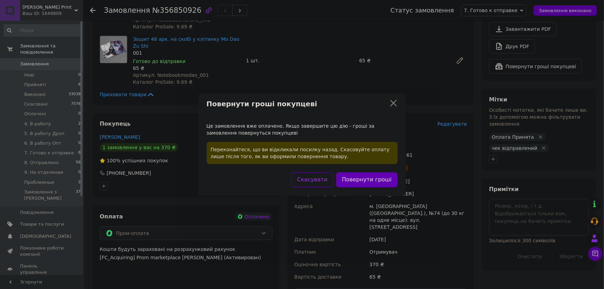
click at [394, 102] on icon at bounding box center [393, 103] width 8 height 8
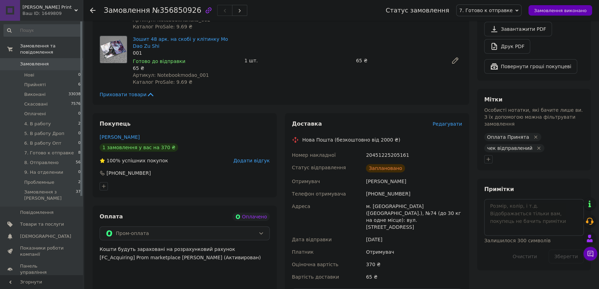
click at [450, 92] on div "Приховати товари" at bounding box center [281, 94] width 363 height 7
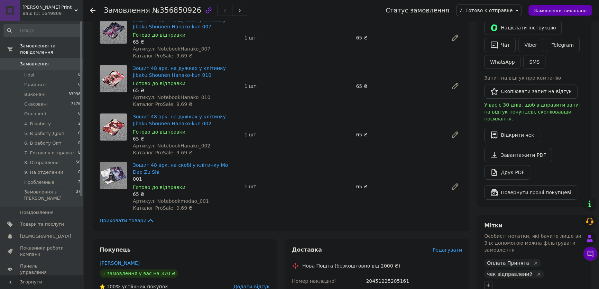
scroll to position [0, 0]
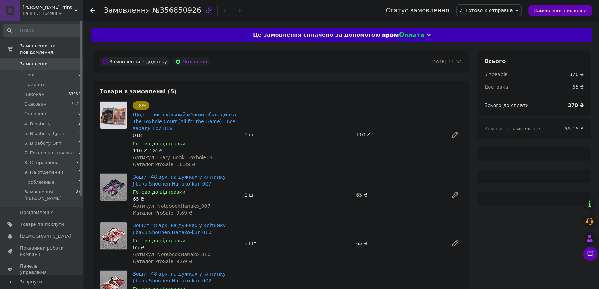
click at [285, 58] on div "Замовлення з додатку Оплачено" at bounding box center [264, 61] width 332 height 11
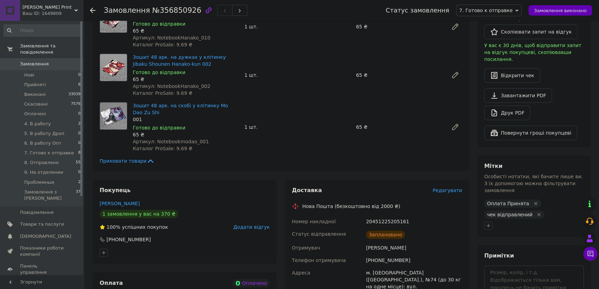
scroll to position [59, 0]
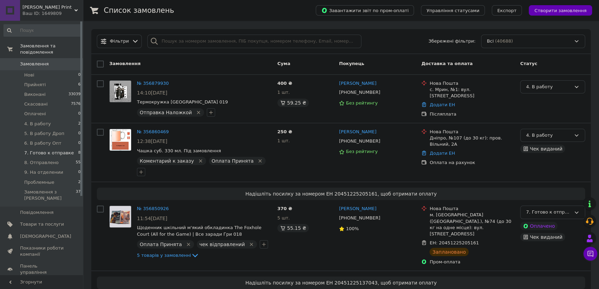
click at [55, 150] on span "7. Готово к отправке" at bounding box center [48, 153] width 49 height 6
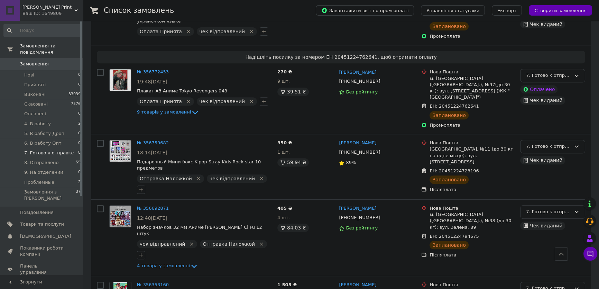
scroll to position [240, 0]
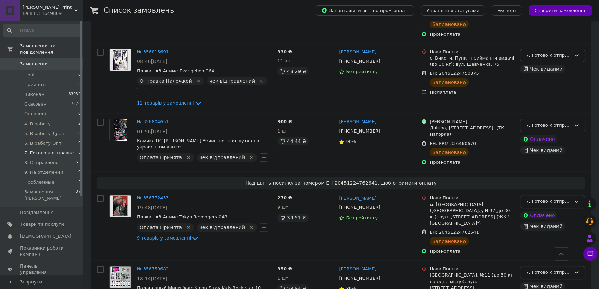
click at [49, 12] on div "Ваш ID: 1649809" at bounding box center [52, 13] width 61 height 6
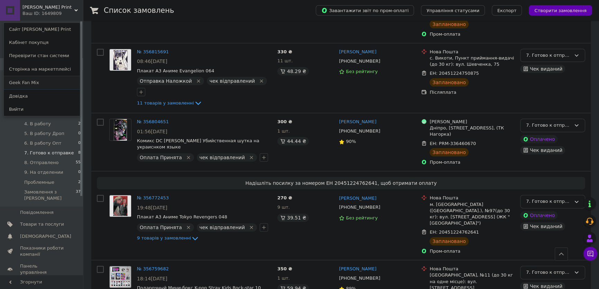
click at [41, 82] on link "Geek Fan Mix" at bounding box center [42, 82] width 76 height 13
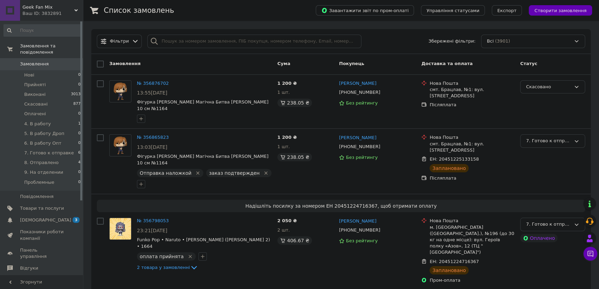
click at [217, 62] on div "Замовлення" at bounding box center [191, 64] width 168 height 12
click at [61, 150] on span "7. Готово к отправке" at bounding box center [48, 153] width 49 height 6
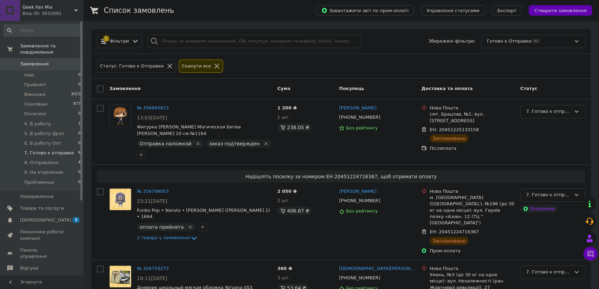
click at [54, 150] on span "7. Готово к отправке" at bounding box center [48, 153] width 49 height 6
click at [237, 88] on div "Замовлення" at bounding box center [191, 89] width 168 height 12
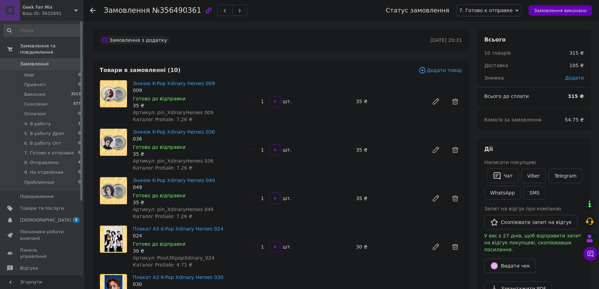
click at [308, 35] on div "Замовлення з додатку" at bounding box center [264, 40] width 332 height 11
click at [172, 10] on span "№356490361" at bounding box center [176, 10] width 49 height 8
copy span "356490361"
click at [531, 175] on link "Viber" at bounding box center [533, 176] width 24 height 15
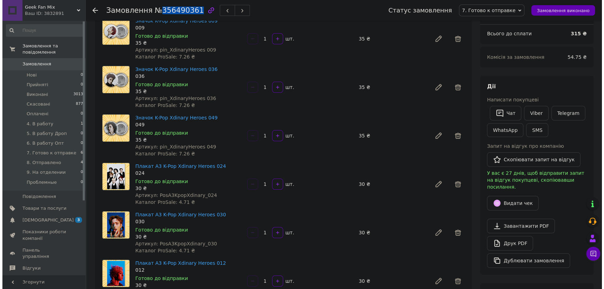
scroll to position [126, 0]
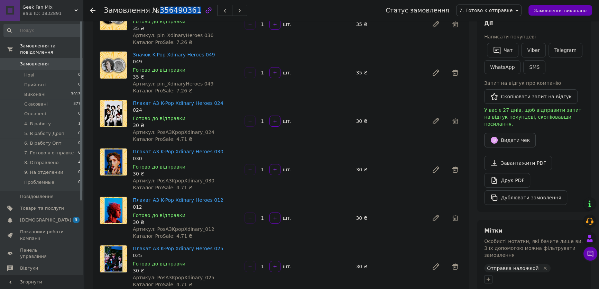
click at [518, 133] on button "Видати чек" at bounding box center [510, 140] width 52 height 15
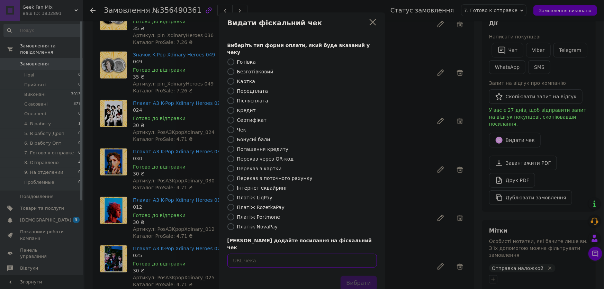
click at [345, 254] on input "text" at bounding box center [301, 261] width 149 height 14
paste input "https://cabinet.tax.gov.ua/cashregs/check?id=o-5eSOlOHWM&date=20250812&time=164…"
type input "https://cabinet.tax.gov.ua/cashregs/check?id=o-5eSOlOHWM&date=20250812&time=164…"
click at [352, 276] on button "Вибрати" at bounding box center [358, 283] width 36 height 15
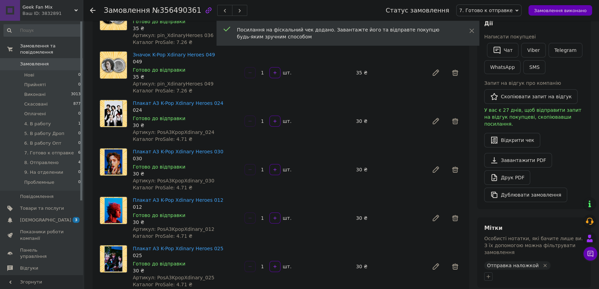
scroll to position [220, 0]
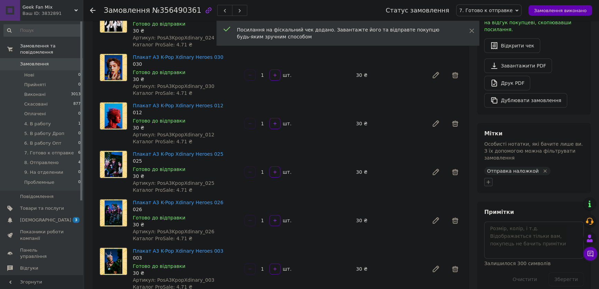
click at [488, 180] on icon "button" at bounding box center [489, 182] width 4 height 4
type input "чек"
click at [522, 213] on label "чек відправлений" at bounding box center [517, 215] width 42 height 5
checkbox input "true"
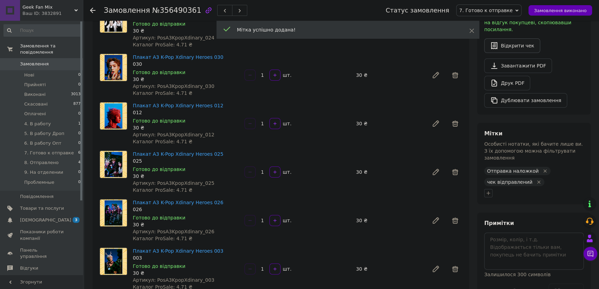
scroll to position [94, 0]
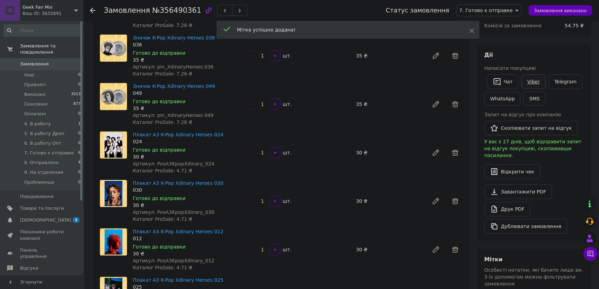
click at [530, 83] on link "Viber" at bounding box center [533, 81] width 24 height 15
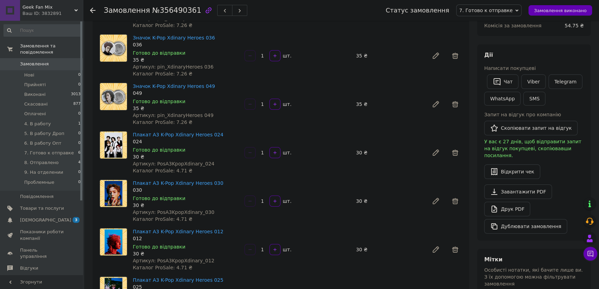
scroll to position [189, 0]
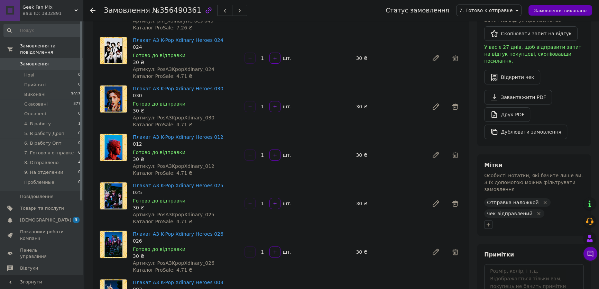
click at [567, 81] on div "Дії Написати покупцеві   Чат Viber Telegram WhatsApp SMS Запит на відгук про ко…" at bounding box center [534, 48] width 100 height 182
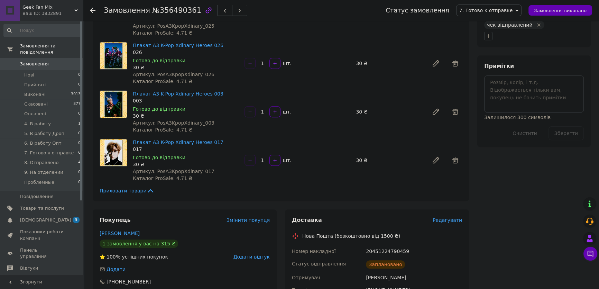
scroll to position [535, 0]
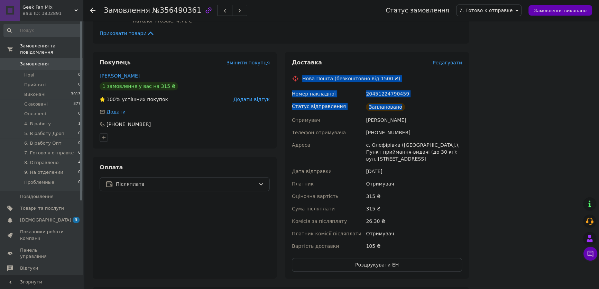
drag, startPoint x: 302, startPoint y: 78, endPoint x: 406, endPoint y: 109, distance: 108.5
click at [406, 109] on div "Доставка Редагувати Нова Пошта (безкоштовно від 1500 ₴) Номер накладної 2045122…" at bounding box center [377, 165] width 170 height 213
copy div "Нова Пошта (безкоштовно від 1500 ₴) Номер накладної 20451224790459 Статус відпр…"
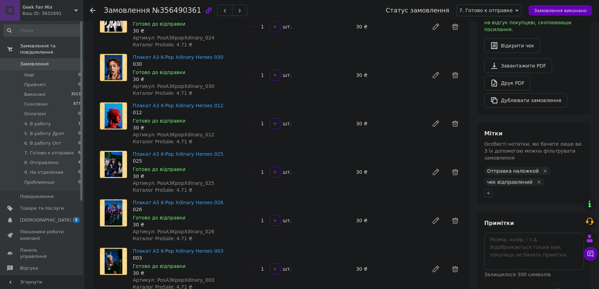
click at [573, 188] on div at bounding box center [534, 193] width 102 height 11
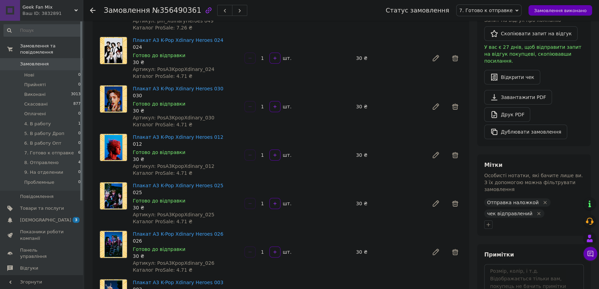
scroll to position [94, 0]
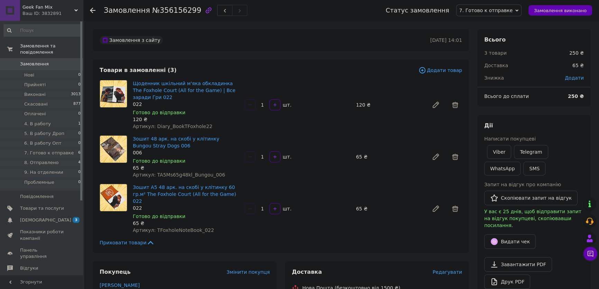
click at [169, 12] on span "№356156299" at bounding box center [176, 10] width 49 height 8
copy span "356156299"
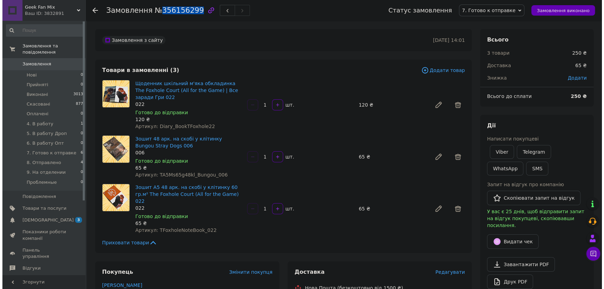
scroll to position [94, 0]
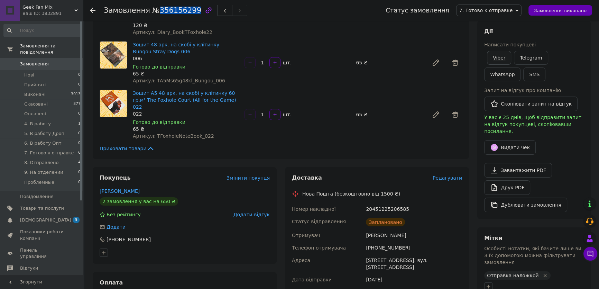
click at [501, 55] on link "Viber" at bounding box center [499, 58] width 24 height 14
click at [511, 145] on button "Видати чек" at bounding box center [510, 147] width 52 height 15
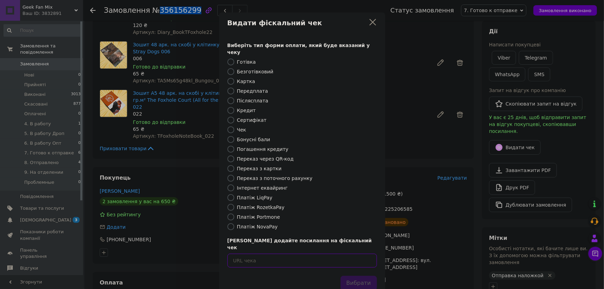
click at [360, 254] on input "text" at bounding box center [301, 261] width 149 height 14
paste input "[URL][DOMAIN_NAME]"
type input "[URL][DOMAIN_NAME]"
click at [360, 276] on button "Вибрати" at bounding box center [358, 283] width 36 height 15
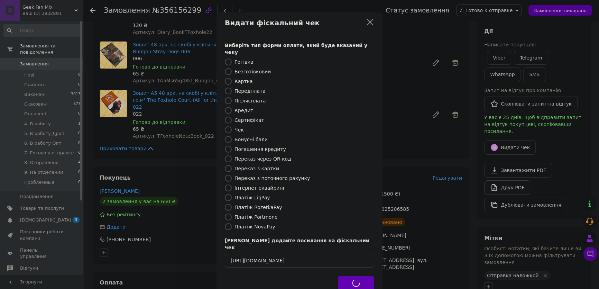
scroll to position [220, 0]
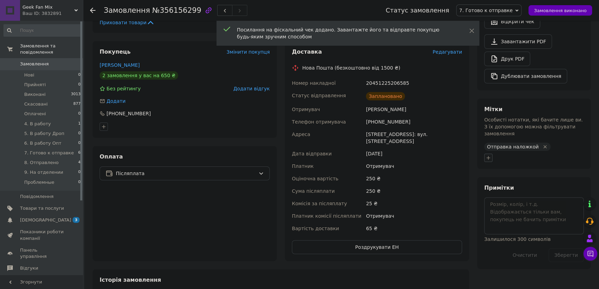
click at [491, 154] on button "button" at bounding box center [488, 158] width 8 height 8
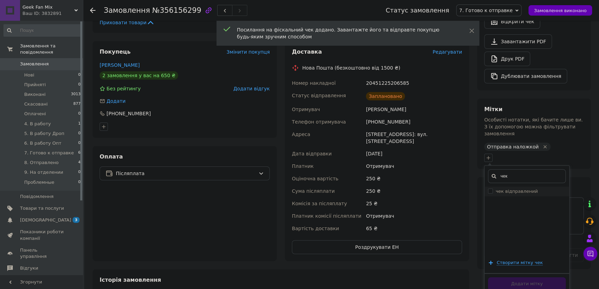
type input "чек"
click at [508, 172] on div "чек чек відправлений Створити мітку чек Додати мітку" at bounding box center [526, 229] width 85 height 129
click at [510, 189] on label "чек відправлений" at bounding box center [517, 191] width 42 height 5
checkbox input "true"
click at [505, 277] on button "Додати мітку" at bounding box center [527, 283] width 78 height 13
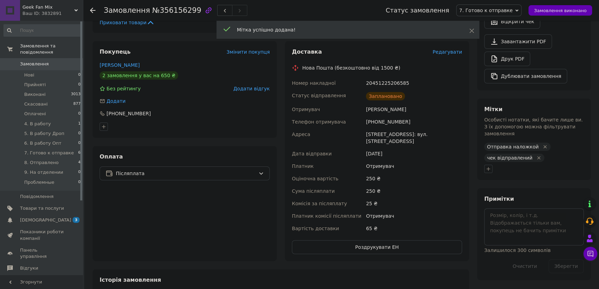
scroll to position [63, 0]
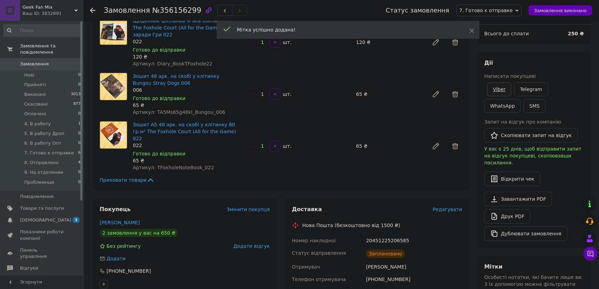
click at [501, 88] on link "Viber" at bounding box center [499, 89] width 24 height 14
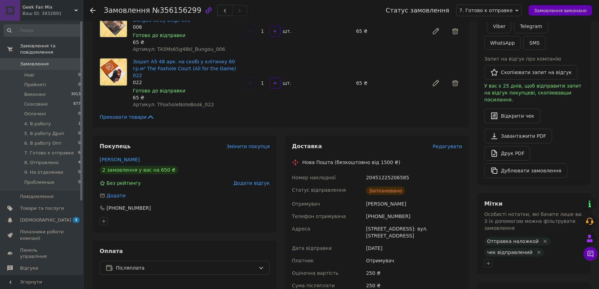
click at [572, 114] on div "Відкрити чек" at bounding box center [534, 116] width 100 height 15
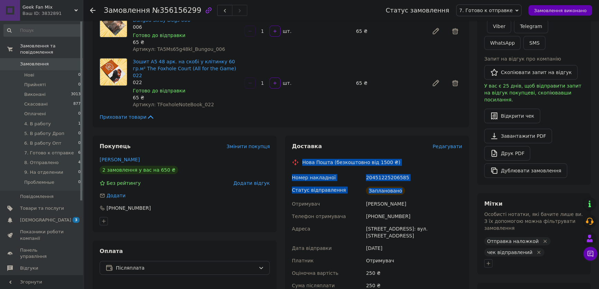
drag, startPoint x: 303, startPoint y: 154, endPoint x: 418, endPoint y: 181, distance: 118.3
click at [418, 181] on div "Доставка Редагувати Нова Пошта (безкоштовно від 1500 ₴) Номер накладної 2045122…" at bounding box center [377, 246] width 170 height 206
copy div "Нова Пошта (безкоштовно від 1500 ₴) Номер накладної 20451225206585 Статус відпр…"
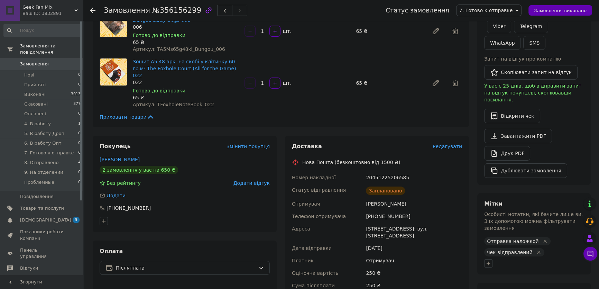
drag, startPoint x: 582, startPoint y: 129, endPoint x: 575, endPoint y: 126, distance: 8.4
click at [582, 129] on div "Завантажити PDF   Друк PDF   Дублювати замовлення" at bounding box center [534, 153] width 100 height 49
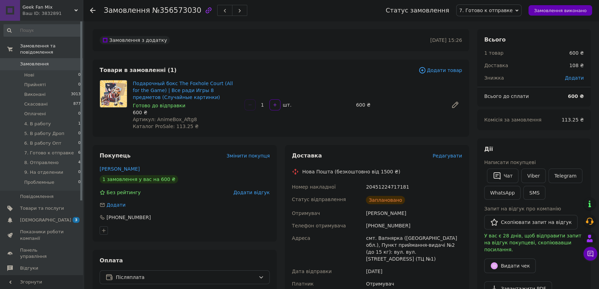
click at [175, 6] on div "Замовлення №356573030" at bounding box center [176, 10] width 144 height 12
click at [173, 9] on span "№356573030" at bounding box center [176, 10] width 49 height 8
copy span "356573030"
drag, startPoint x: 534, startPoint y: 174, endPoint x: 506, endPoint y: 163, distance: 29.9
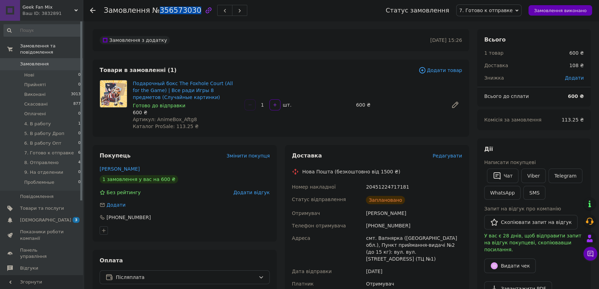
click at [534, 174] on link "Viber" at bounding box center [533, 176] width 24 height 15
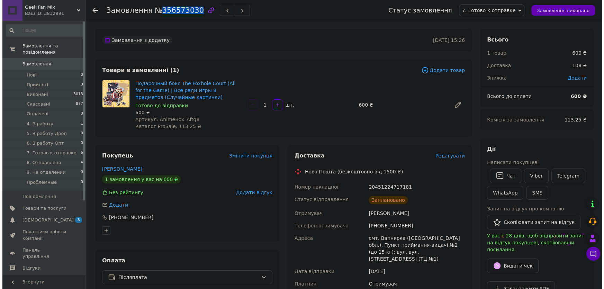
scroll to position [94, 0]
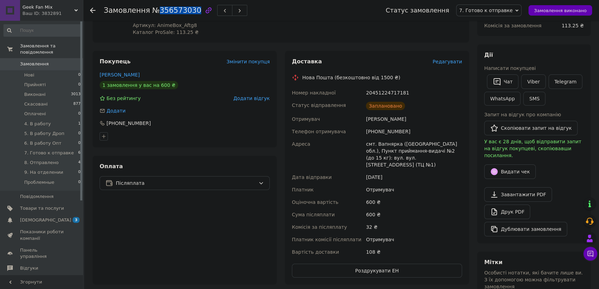
copy span "356573030"
click at [496, 168] on icon "button" at bounding box center [494, 171] width 7 height 7
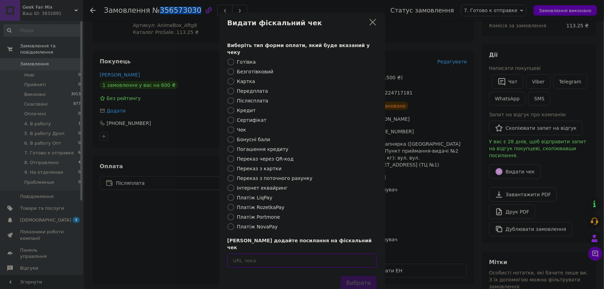
click at [334, 254] on input "text" at bounding box center [301, 261] width 149 height 14
paste input "[URL][DOMAIN_NAME]"
type input "https://cabinet.tax.gov.ua/cashregs/check?id=v42pjxyaRGE&date=20250812&time=164…"
click at [350, 276] on button "Вибрати" at bounding box center [358, 283] width 36 height 15
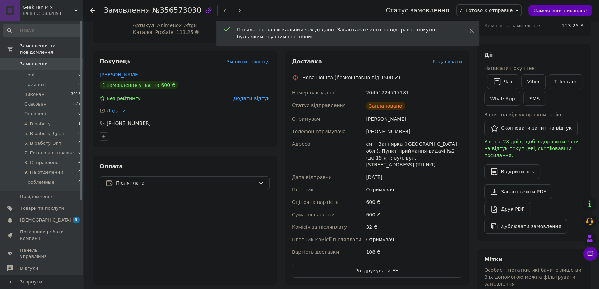
scroll to position [252, 0]
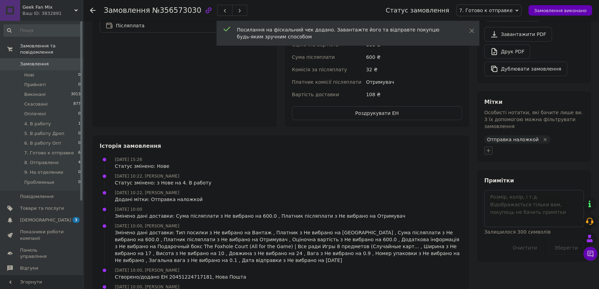
click at [491, 146] on button "button" at bounding box center [488, 150] width 8 height 8
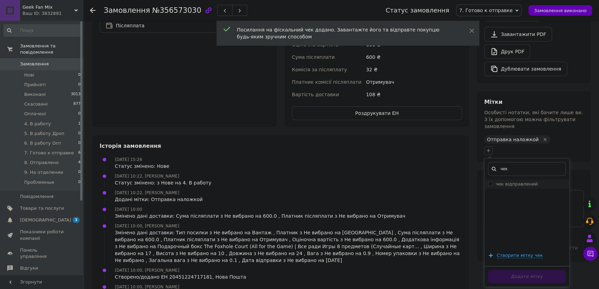
type input "чек"
click at [512, 181] on label "чек відправлений" at bounding box center [517, 183] width 42 height 5
checkbox input "true"
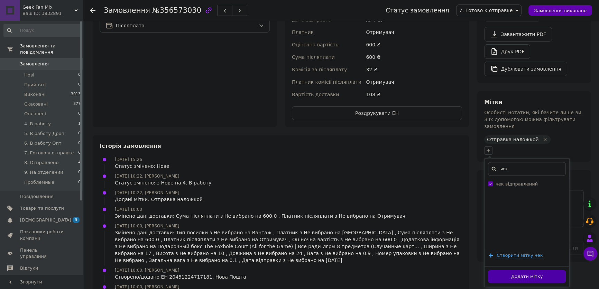
click at [511, 270] on button "Додати мітку" at bounding box center [527, 276] width 78 height 13
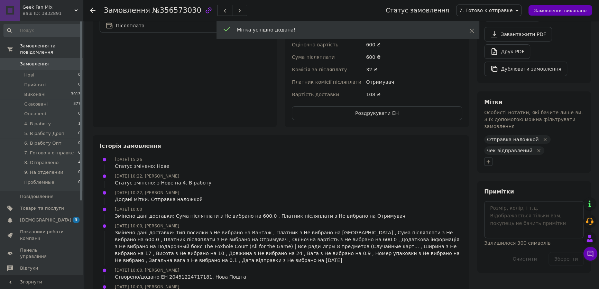
scroll to position [126, 0]
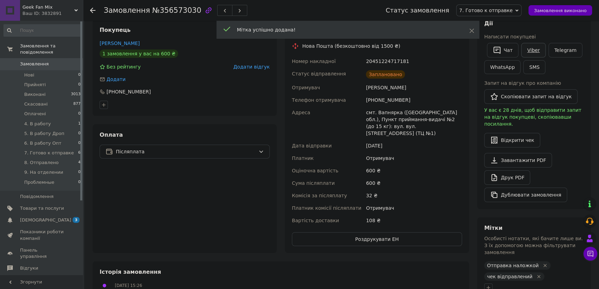
click at [530, 47] on link "Viber" at bounding box center [533, 50] width 24 height 15
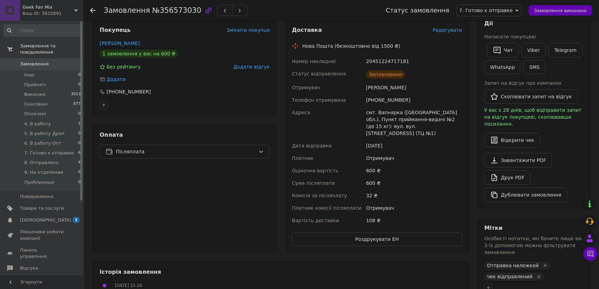
scroll to position [220, 0]
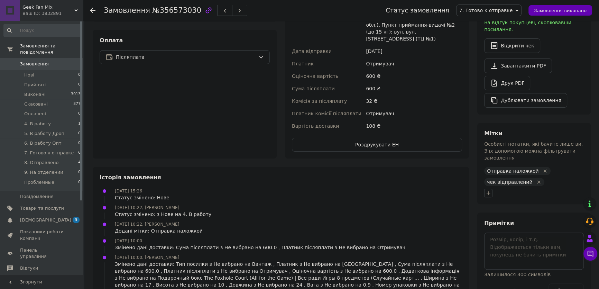
drag, startPoint x: 567, startPoint y: 180, endPoint x: 550, endPoint y: 174, distance: 18.3
click at [567, 188] on div at bounding box center [534, 193] width 102 height 11
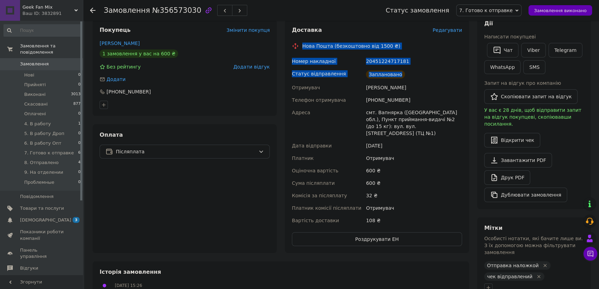
drag, startPoint x: 302, startPoint y: 46, endPoint x: 412, endPoint y: 70, distance: 112.1
click at [412, 70] on div "Доставка Редагувати Нова Пошта (безкоштовно від 1500 ₴) Номер накладної 2045122…" at bounding box center [377, 136] width 170 height 220
copy div "Нова Пошта (безкоштовно від 1500 ₴) Номер накладної 20451224717181 Статус відпр…"
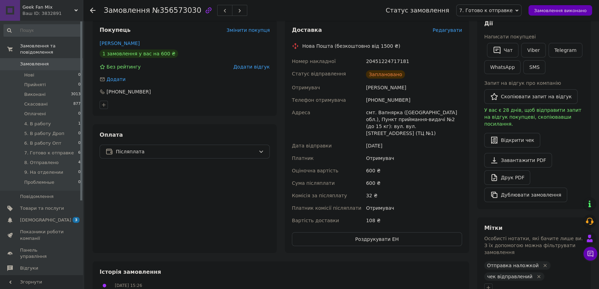
click at [557, 30] on div "Дії Написати покупцеві   Чат Viber Telegram WhatsApp SMS Запит на відгук про ко…" at bounding box center [534, 111] width 100 height 182
click at [535, 50] on link "Viber" at bounding box center [533, 50] width 24 height 15
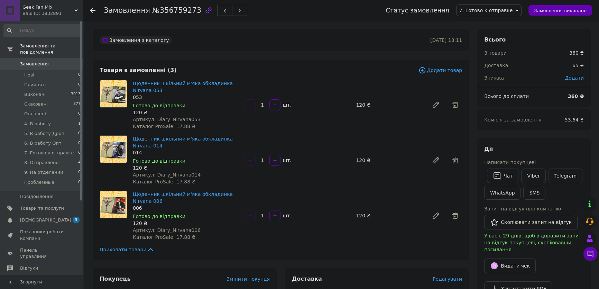
click at [163, 12] on span "№356759273" at bounding box center [176, 10] width 49 height 8
copy span "356759273"
click at [531, 177] on link "Viber" at bounding box center [533, 176] width 24 height 15
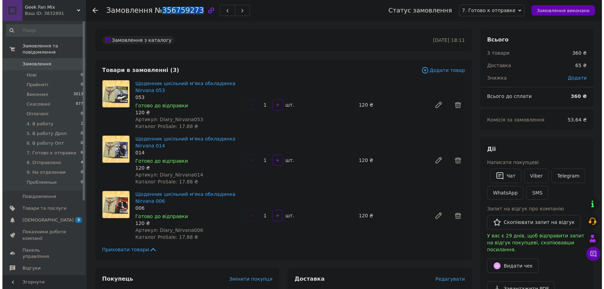
scroll to position [126, 0]
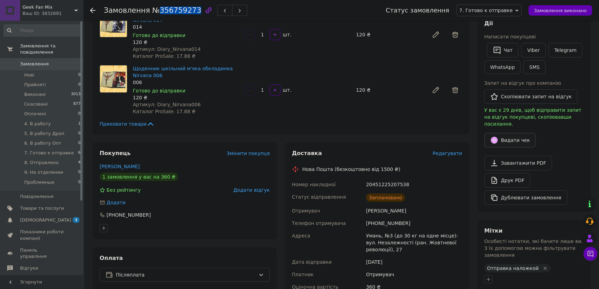
click at [512, 134] on button "Видати чек" at bounding box center [510, 140] width 52 height 15
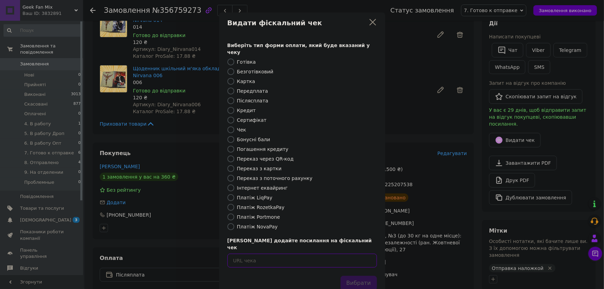
click at [361, 254] on input "text" at bounding box center [301, 261] width 149 height 14
paste input "https://cabinet.tax.gov.ua/cashregs/check?id=NOPdHN5IQuo&date=20250812&time=164…"
type input "https://cabinet.tax.gov.ua/cashregs/check?id=NOPdHN5IQuo&date=20250812&time=164…"
click at [359, 276] on button "Вибрати" at bounding box center [358, 283] width 36 height 15
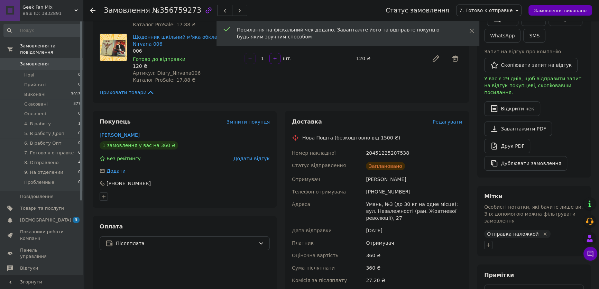
scroll to position [220, 0]
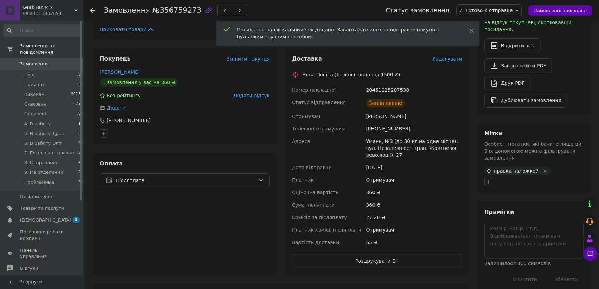
click at [490, 179] on icon "button" at bounding box center [489, 182] width 6 height 6
type input "чек"
click at [517, 211] on ul "чек відправлений" at bounding box center [527, 245] width 85 height 69
click at [518, 213] on label "чек відправлений" at bounding box center [517, 215] width 42 height 5
checkbox input "true"
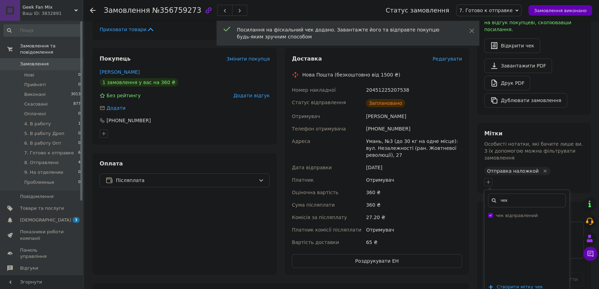
scroll to position [283, 0]
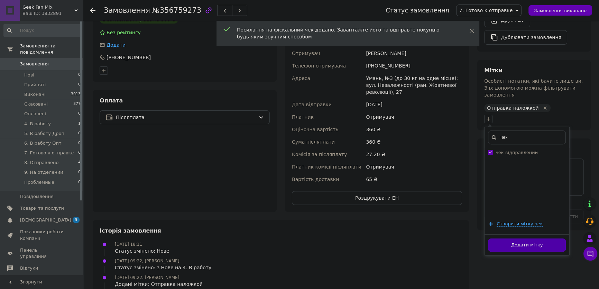
click at [516, 238] on button "Додати мітку" at bounding box center [527, 244] width 78 height 13
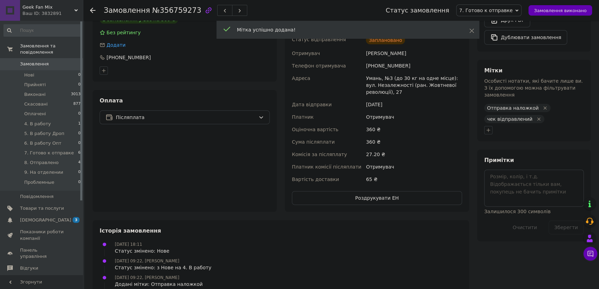
scroll to position [94, 0]
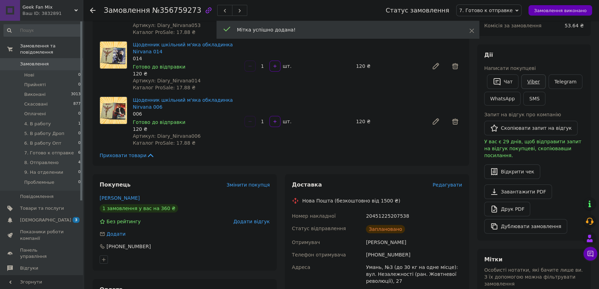
click at [534, 80] on link "Viber" at bounding box center [533, 81] width 24 height 15
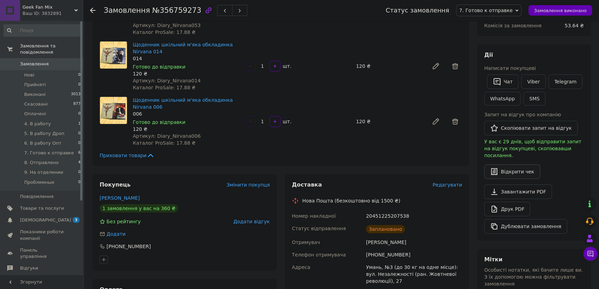
drag, startPoint x: 578, startPoint y: 167, endPoint x: 534, endPoint y: 163, distance: 44.1
click at [578, 167] on div "Відкрити чек" at bounding box center [534, 171] width 100 height 15
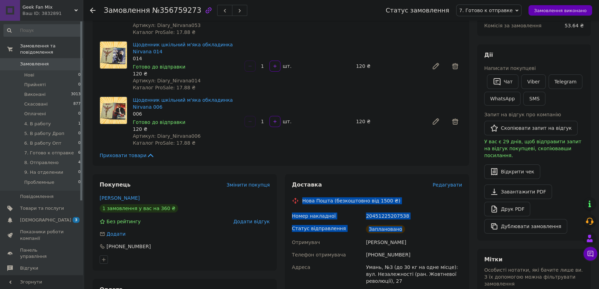
drag, startPoint x: 302, startPoint y: 201, endPoint x: 402, endPoint y: 230, distance: 104.5
click at [402, 230] on div "Доставка Редагувати Нова Пошта (безкоштовно від 1500 ₴) Номер накладної 2045122…" at bounding box center [377, 287] width 170 height 213
copy div "Нова Пошта (безкоштовно від 1500 ₴) Номер накладної 20451225207538 Статус відпр…"
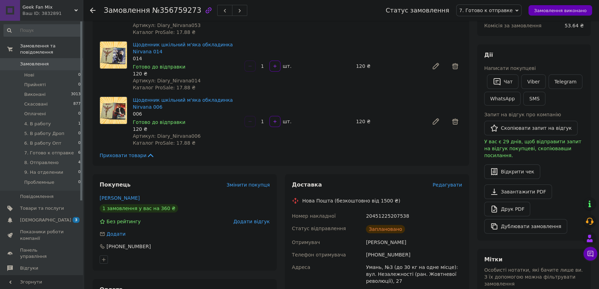
click at [546, 51] on div "Дії" at bounding box center [534, 55] width 100 height 8
click at [518, 55] on div "Дії" at bounding box center [534, 55] width 100 height 8
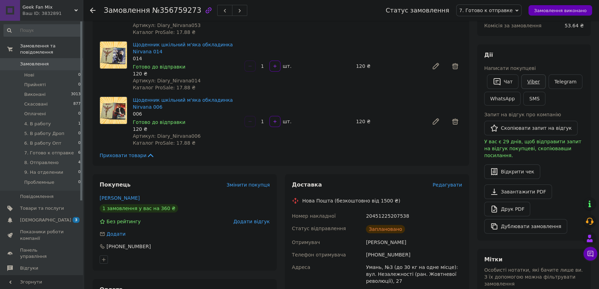
click at [533, 81] on link "Viber" at bounding box center [533, 81] width 24 height 15
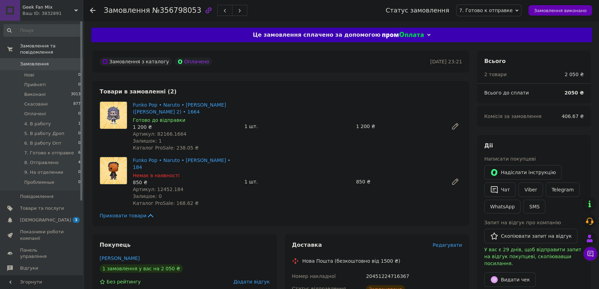
click at [182, 11] on span "№356798053" at bounding box center [176, 10] width 49 height 8
copy span "356798053"
click at [531, 190] on link "Viber" at bounding box center [531, 189] width 24 height 15
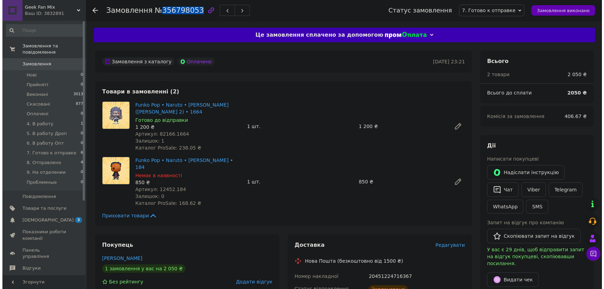
scroll to position [157, 0]
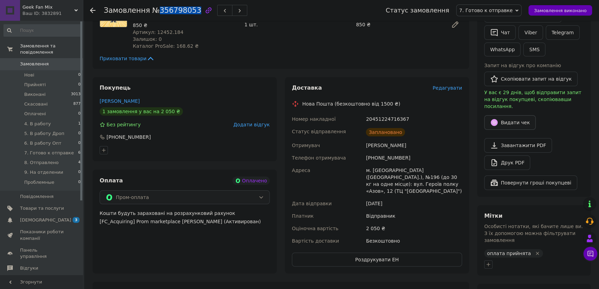
click at [505, 115] on button "Видати чек" at bounding box center [510, 122] width 52 height 15
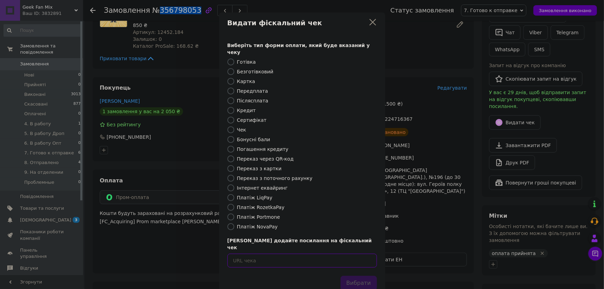
click at [336, 254] on input "text" at bounding box center [301, 261] width 149 height 14
paste input "[URL][DOMAIN_NAME]"
type input "[URL][DOMAIN_NAME]"
click at [359, 276] on button "Вибрати" at bounding box center [358, 283] width 36 height 15
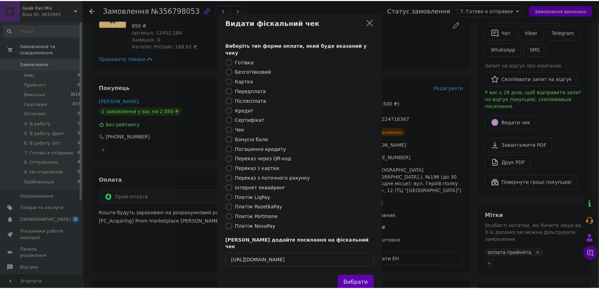
scroll to position [0, 0]
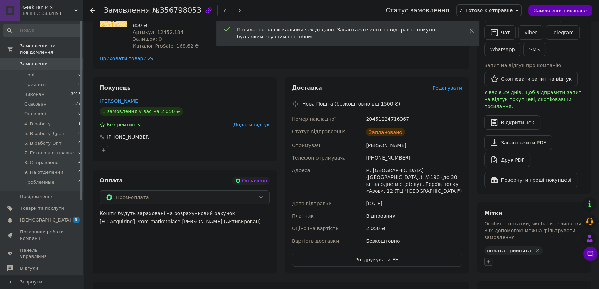
click at [490, 259] on icon "button" at bounding box center [489, 262] width 6 height 6
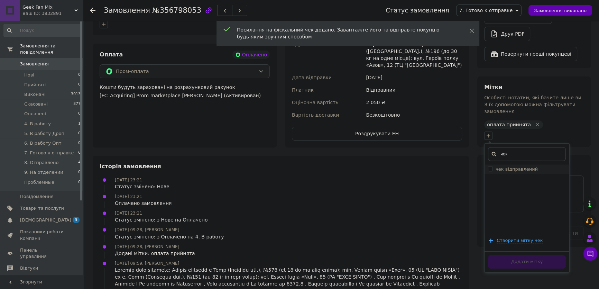
type input "чек"
click at [519, 164] on li "чек відправлений" at bounding box center [527, 169] width 85 height 10
checkbox input "true"
click at [526, 255] on button "Додати мітку" at bounding box center [527, 261] width 78 height 13
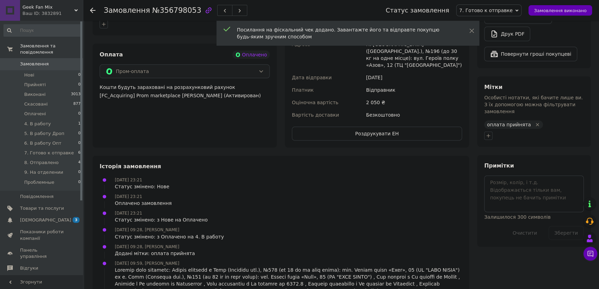
scroll to position [126, 0]
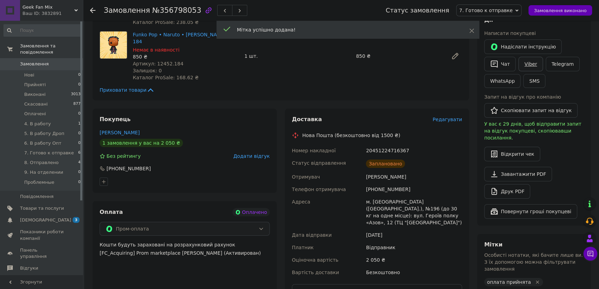
click at [530, 62] on link "Viber" at bounding box center [531, 64] width 24 height 15
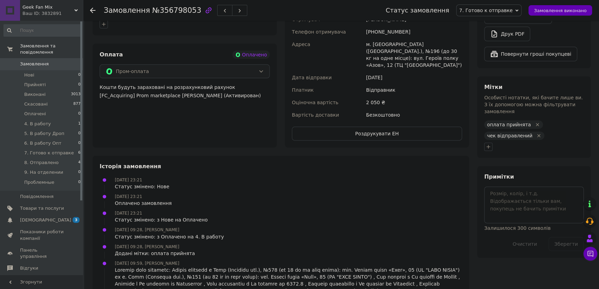
click at [561, 166] on div "Примітки Залишилося 300 символів Очистити Зберегти" at bounding box center [533, 212] width 113 height 92
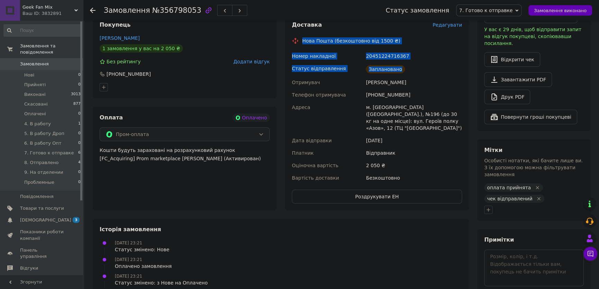
drag, startPoint x: 302, startPoint y: 35, endPoint x: 402, endPoint y: 60, distance: 103.1
click at [402, 60] on div "Доставка Редагувати Нова Пошта (безкоштовно від 1500 ₴) Номер накладної 2045122…" at bounding box center [377, 112] width 170 height 182
copy div "Нова Пошта (безкоштовно від 1500 ₴) Номер накладної 20451224716367 Статус відпр…"
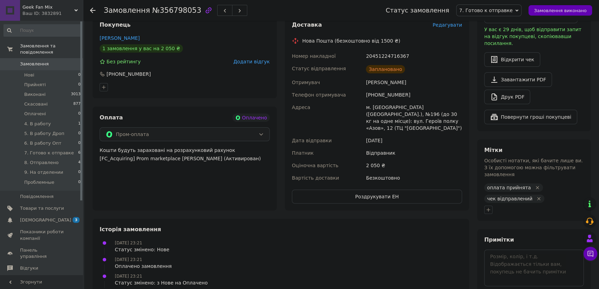
click at [566, 139] on div "Мітки Особисті нотатки, які бачите лише ви. З їх допомогою можна фільтрувати за…" at bounding box center [533, 179] width 113 height 81
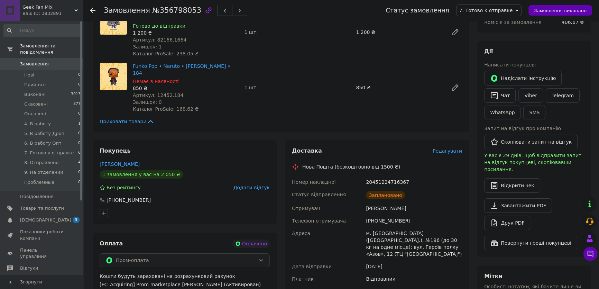
click at [565, 52] on div "Дії" at bounding box center [534, 52] width 100 height 8
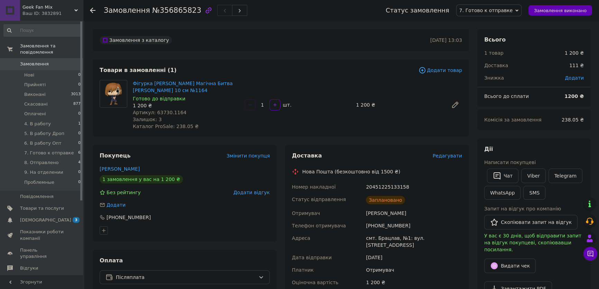
click at [180, 10] on span "№356865823" at bounding box center [176, 10] width 49 height 8
copy span "356865823"
click at [504, 258] on button "Видати чек" at bounding box center [510, 265] width 52 height 15
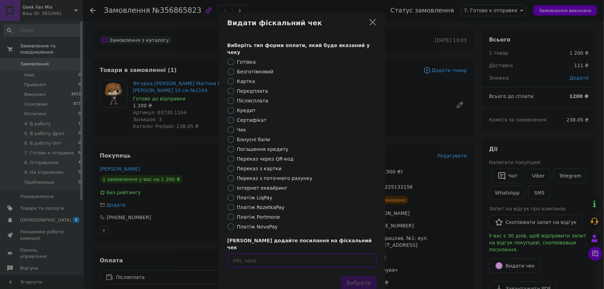
click at [341, 254] on input "text" at bounding box center [301, 261] width 149 height 14
paste input "[URL][DOMAIN_NAME]"
type input "[URL][DOMAIN_NAME]"
click at [358, 276] on button "Вибрати" at bounding box center [358, 283] width 36 height 15
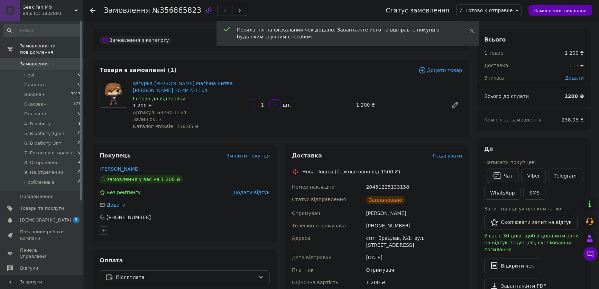
scroll to position [157, 0]
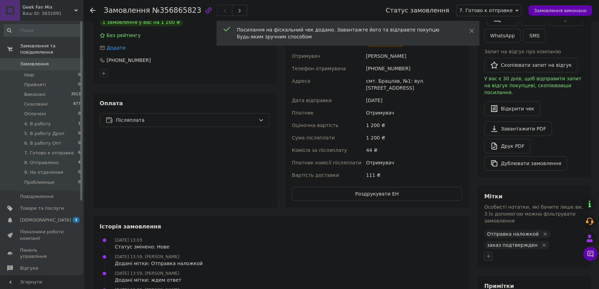
click at [489, 253] on icon "button" at bounding box center [489, 256] width 6 height 6
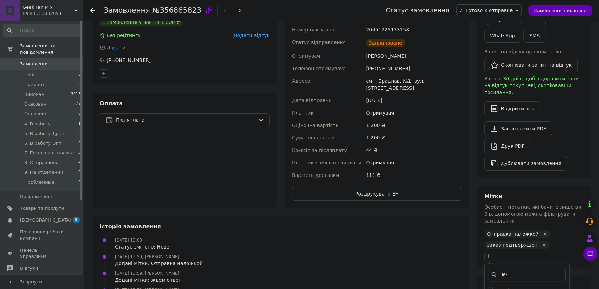
scroll to position [283, 0]
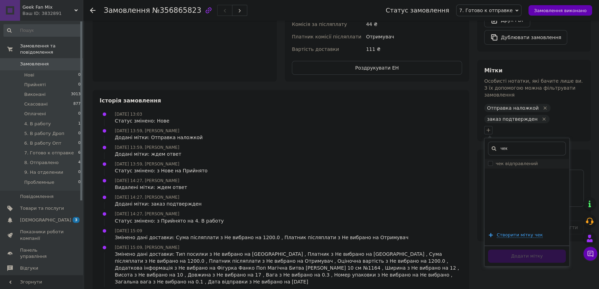
type input "чек"
click at [518, 161] on label "чек відправлений" at bounding box center [517, 163] width 42 height 5
checkbox input "true"
click at [522, 249] on button "Додати мітку" at bounding box center [527, 255] width 78 height 13
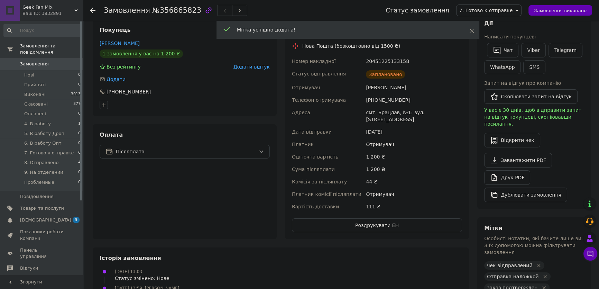
scroll to position [10, 0]
click at [534, 47] on link "Viber" at bounding box center [533, 50] width 24 height 15
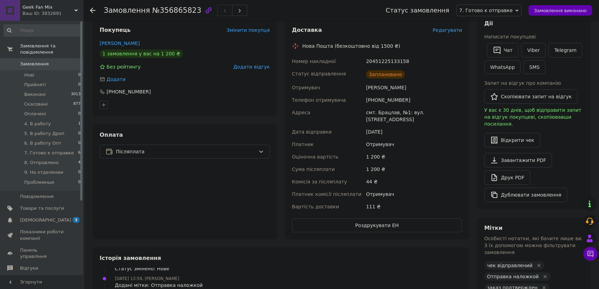
click at [572, 153] on div "Завантажити PDF   Друк PDF   Дублювати замовлення" at bounding box center [534, 177] width 100 height 49
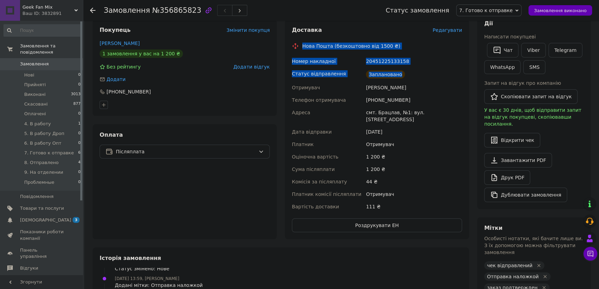
drag, startPoint x: 307, startPoint y: 47, endPoint x: 401, endPoint y: 75, distance: 98.2
click at [402, 74] on div "Доставка Редагувати Нова Пошта (безкоштовно від 1500 ₴) Номер накладної 2045122…" at bounding box center [377, 129] width 170 height 206
copy div "Нова Пошта (безкоштовно від 1500 ₴) Номер накладної 20451225133158 Статус відпр…"
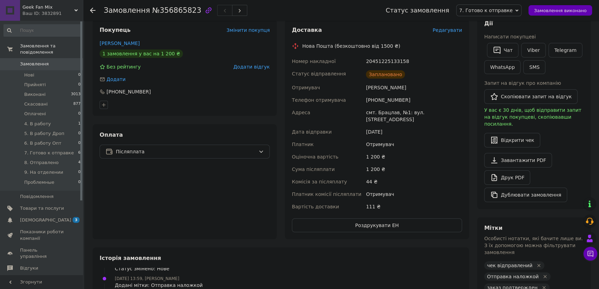
click at [574, 140] on div "Дії Написати покупцеві   Чат Viber Telegram WhatsApp SMS Запит на відгук про ко…" at bounding box center [534, 111] width 100 height 182
click at [212, 189] on div "Оплата Післяплата" at bounding box center [185, 181] width 184 height 115
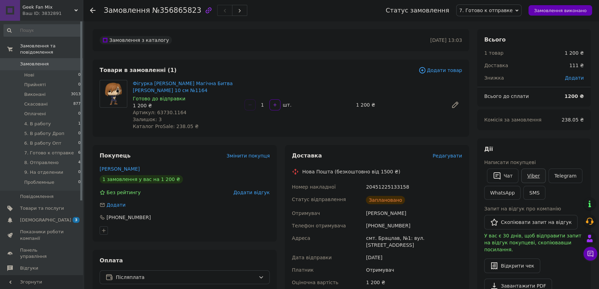
click at [534, 178] on link "Viber" at bounding box center [533, 176] width 24 height 15
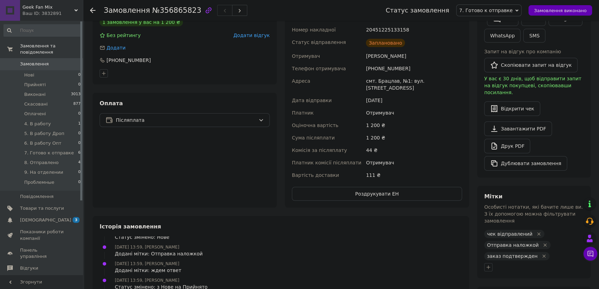
click at [399, 228] on div "Історія замовлення" at bounding box center [281, 227] width 363 height 8
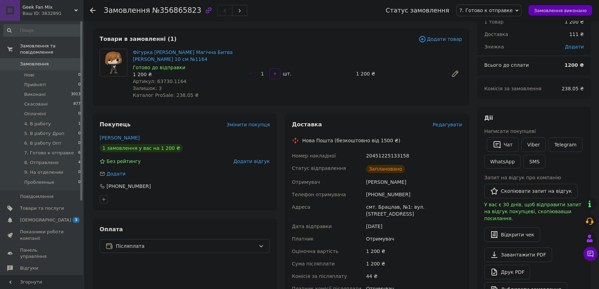
scroll to position [0, 0]
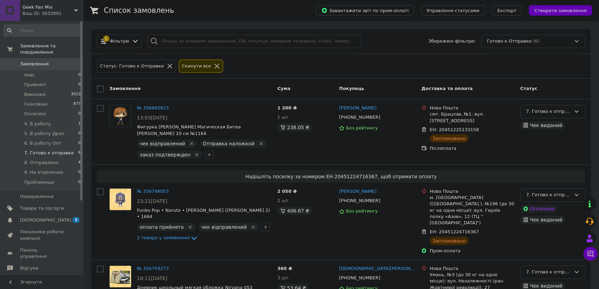
click at [229, 84] on div "Замовлення" at bounding box center [191, 89] width 168 height 12
click at [42, 15] on div "Ваш ID: 3832891" at bounding box center [52, 13] width 61 height 6
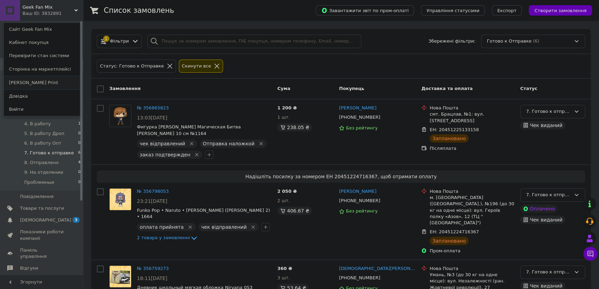
click at [27, 86] on link "[PERSON_NAME] Print" at bounding box center [42, 82] width 76 height 13
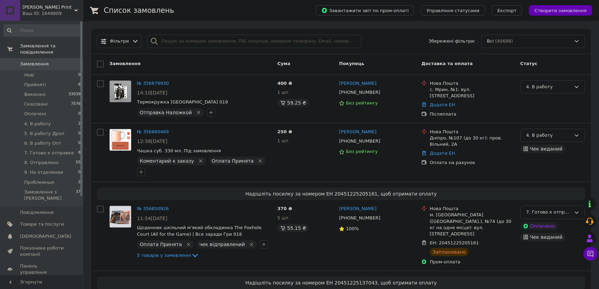
click at [236, 64] on div "Замовлення" at bounding box center [191, 64] width 168 height 12
click at [55, 150] on li "7. Готово к отправке 8" at bounding box center [42, 153] width 85 height 10
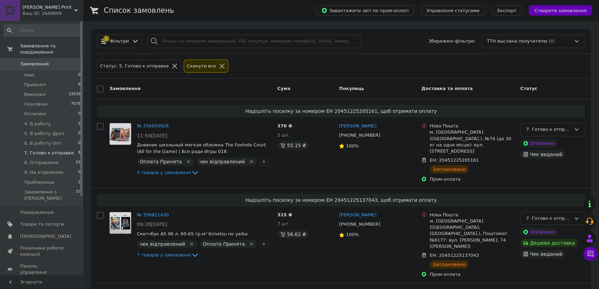
click at [276, 9] on div "Список замовлень" at bounding box center [203, 10] width 198 height 21
click at [203, 87] on div "Замовлення" at bounding box center [191, 89] width 168 height 12
click at [239, 73] on div "Статус: 5. Готово к отправке Cкинути все" at bounding box center [340, 66] width 491 height 16
click at [36, 121] on span "4. В работу" at bounding box center [37, 124] width 27 height 6
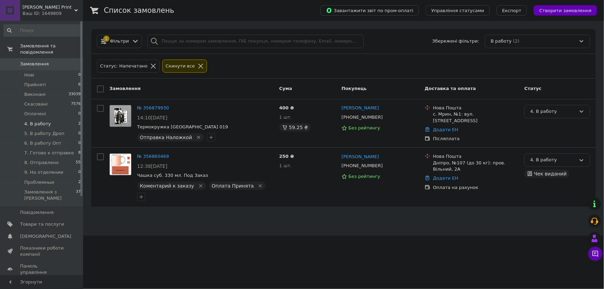
click at [265, 224] on html "Ramires Print Ваш ID: 1649809 Сайт Ramires Print Кабінет покупця Перевірити ста…" at bounding box center [302, 118] width 604 height 236
click at [454, 236] on html "Ramires Print Ваш ID: 1649809 Сайт Ramires Print Кабінет покупця Перевірити ста…" at bounding box center [302, 118] width 604 height 236
click at [360, 236] on html "Ramires Print Ваш ID: 1649809 Сайт Ramires Print Кабінет покупця Перевірити ста…" at bounding box center [302, 118] width 604 height 236
click at [398, 236] on html "Ramires Print Ваш ID: 1649809 Сайт Ramires Print Кабінет покупця Перевірити ста…" at bounding box center [302, 118] width 604 height 236
click at [139, 235] on html "Ramires Print Ваш ID: 1649809 Сайт Ramires Print Кабінет покупця Перевірити ста…" at bounding box center [302, 118] width 604 height 236
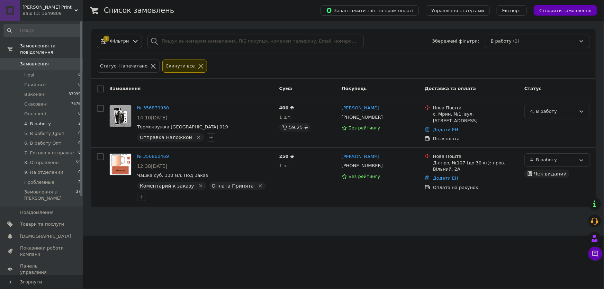
drag, startPoint x: 135, startPoint y: 214, endPoint x: 139, endPoint y: 204, distance: 10.9
click at [136, 214] on html "Ramires Print Ваш ID: 1649809 Сайт Ramires Print Кабінет покупця Перевірити ста…" at bounding box center [302, 118] width 604 height 236
click at [44, 80] on li "Прийняті 6" at bounding box center [42, 85] width 85 height 10
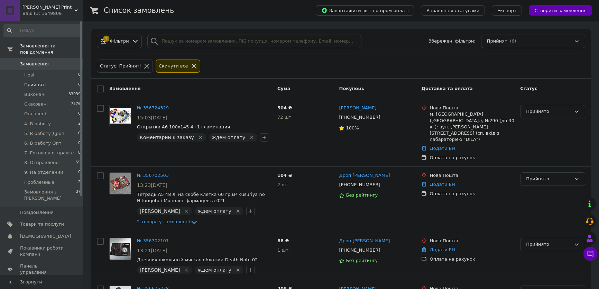
click at [152, 109] on link "№ 356724329" at bounding box center [153, 107] width 32 height 5
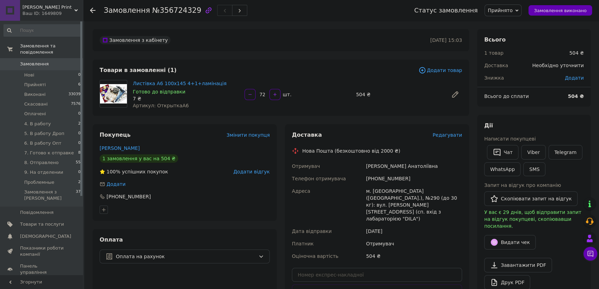
click at [169, 124] on div "Замовлення з кабінету 11.08.2025 | 15:03 Товари в замовленні (1) Додати товар Л…" at bounding box center [281, 271] width 385 height 484
click at [516, 6] on span "Прийнято" at bounding box center [503, 10] width 37 height 12
click at [509, 53] on li "4. В работу" at bounding box center [513, 55] width 56 height 10
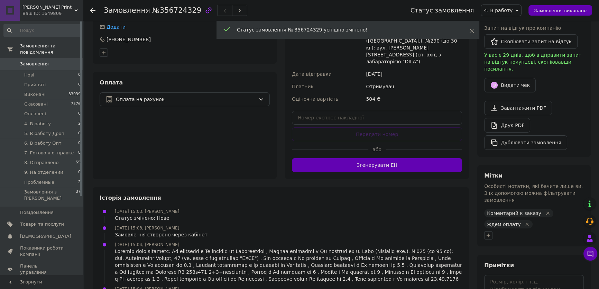
click at [526, 222] on icon "Видалити мітку" at bounding box center [527, 223] width 3 height 3
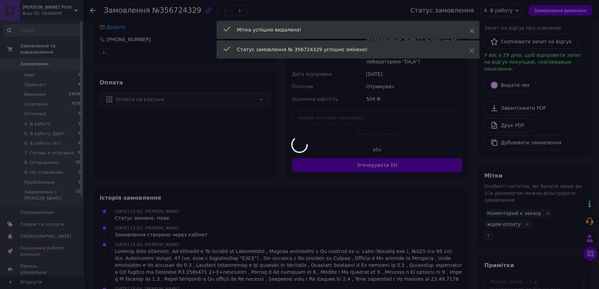
click at [488, 233] on icon "button" at bounding box center [489, 236] width 6 height 6
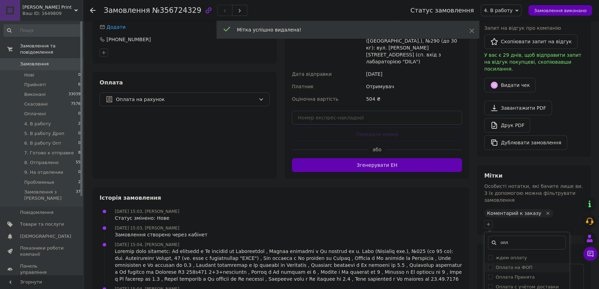
type input "опл"
click at [537, 264] on div "Оплата на ФОП" at bounding box center [527, 267] width 78 height 6
checkbox input "true"
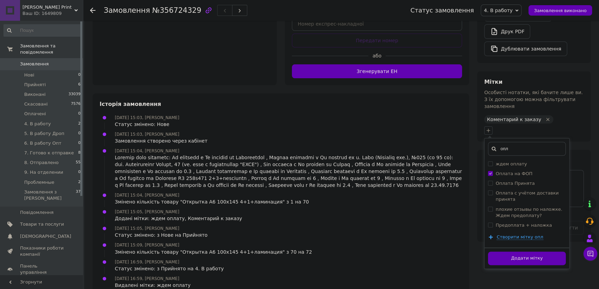
click at [524, 252] on button "Додати мітку" at bounding box center [527, 258] width 78 height 13
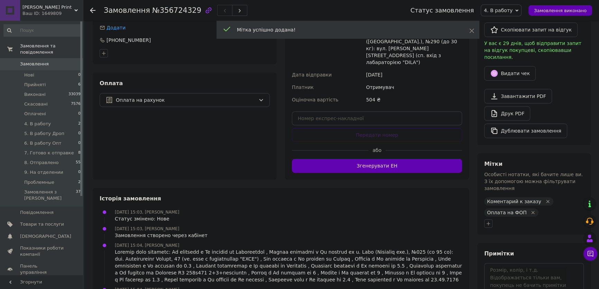
scroll to position [219, 0]
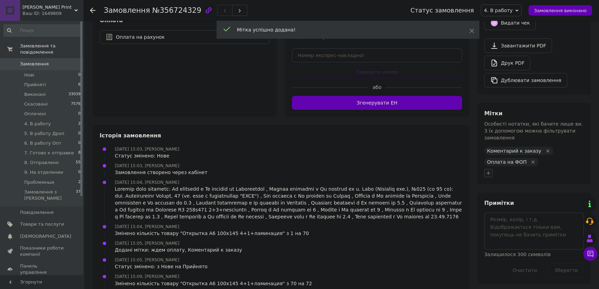
click at [487, 170] on icon "button" at bounding box center [489, 173] width 6 height 6
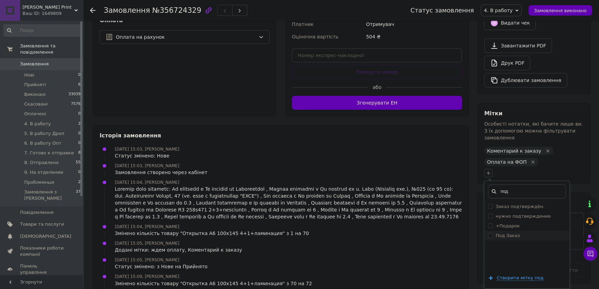
type input "под"
click at [515, 233] on label "Под Заказ" at bounding box center [508, 235] width 24 height 5
checkbox input "true"
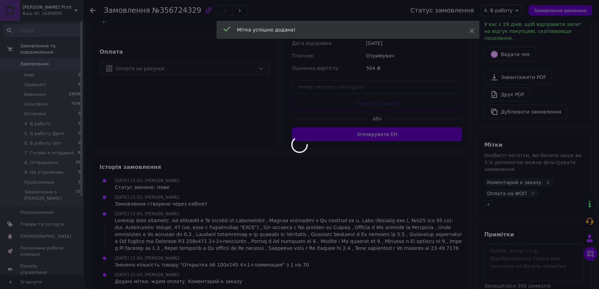
scroll to position [62, 0]
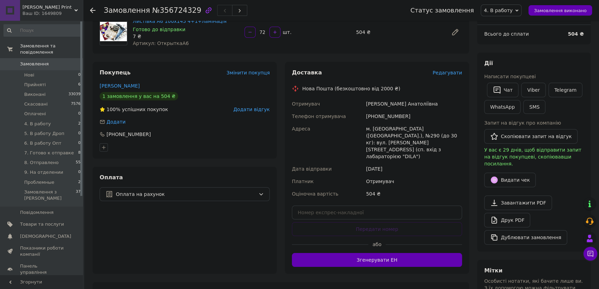
click at [339, 37] on div "72   шт." at bounding box center [298, 32] width 108 height 11
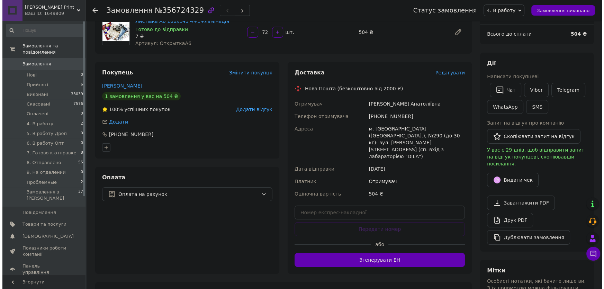
scroll to position [0, 0]
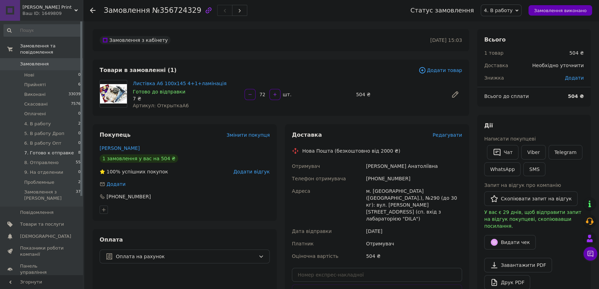
click at [59, 150] on span "7. Готово к отправке" at bounding box center [48, 153] width 49 height 6
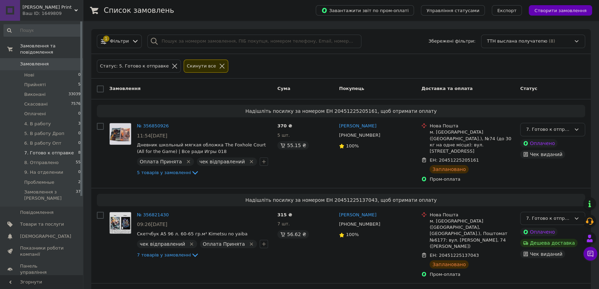
click at [210, 91] on div "Замовлення" at bounding box center [191, 89] width 168 height 12
click at [205, 86] on div "Замовлення" at bounding box center [191, 89] width 168 height 12
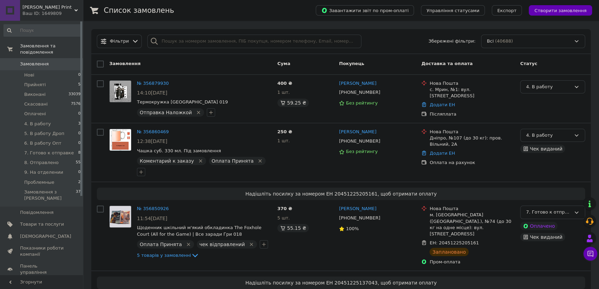
click at [235, 4] on div "Список замовлень" at bounding box center [203, 10] width 198 height 21
click at [211, 16] on div "Список замовлень" at bounding box center [203, 10] width 198 height 21
click at [226, 57] on div "Замовлення Cума Покупець Доставка та оплата Статус" at bounding box center [341, 64] width 500 height 21
click at [224, 57] on div "Замовлення Cума Покупець Доставка та оплата Статус" at bounding box center [341, 64] width 500 height 21
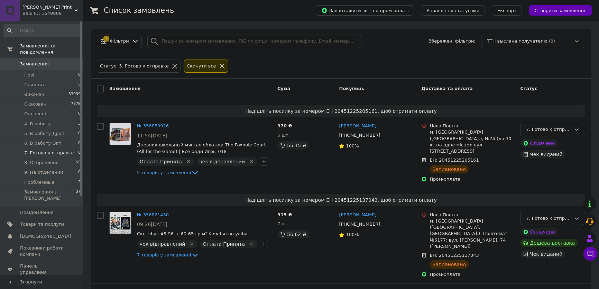
click at [256, 4] on div "Список замовлень" at bounding box center [203, 10] width 198 height 21
click at [253, 12] on div "Список замовлень" at bounding box center [203, 10] width 198 height 21
click at [366, 64] on div "Статус: 5. Готово к отправке Cкинути все" at bounding box center [340, 66] width 491 height 16
click at [355, 63] on div "Статус: 5. Готово к отправке Cкинути все" at bounding box center [340, 66] width 491 height 16
click at [60, 119] on li "4. В работу 3" at bounding box center [42, 124] width 85 height 10
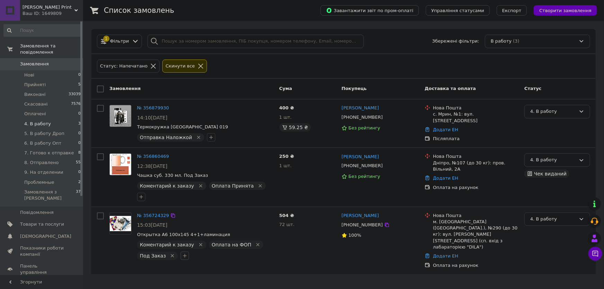
click at [183, 253] on icon "button" at bounding box center [185, 256] width 6 height 6
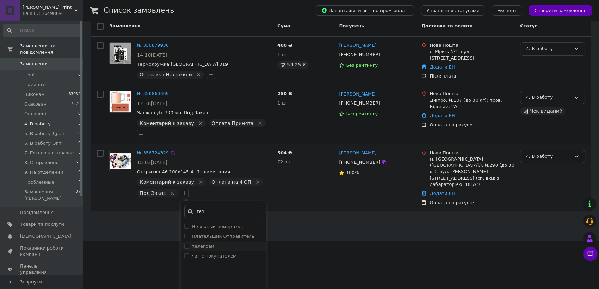
type input "тел"
click at [218, 243] on div "телеграм" at bounding box center [223, 246] width 78 height 6
checkbox input "true"
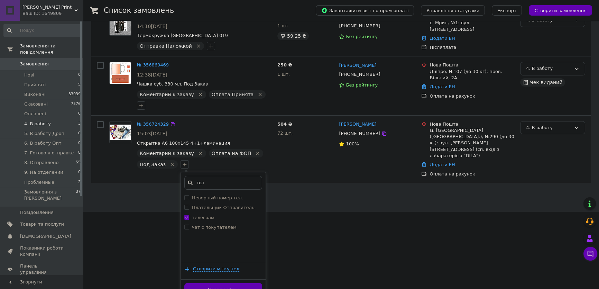
click at [243, 279] on div "Додати мітку" at bounding box center [223, 289] width 85 height 21
drag, startPoint x: 243, startPoint y: 276, endPoint x: 245, endPoint y: 272, distance: 4.8
click at [242, 283] on button "Додати мітку" at bounding box center [223, 289] width 78 height 13
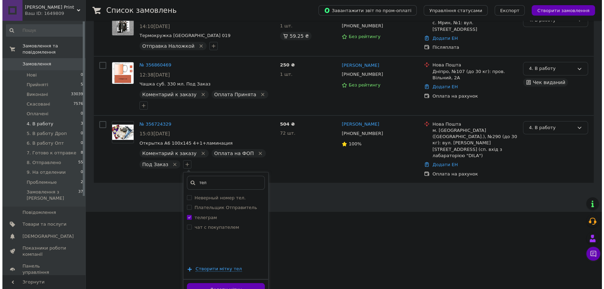
scroll to position [0, 0]
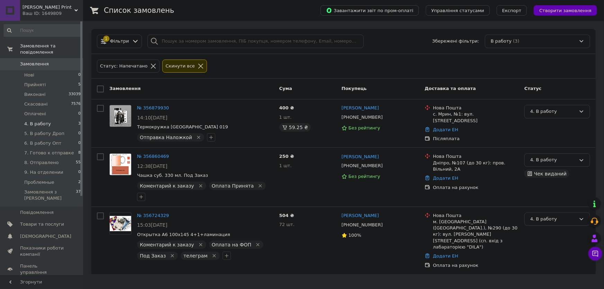
click at [409, 280] on html "Ramires Print Ваш ID: 1649809 Сайт Ramires Print Кабінет покупця Перевірити ста…" at bounding box center [302, 151] width 604 height 303
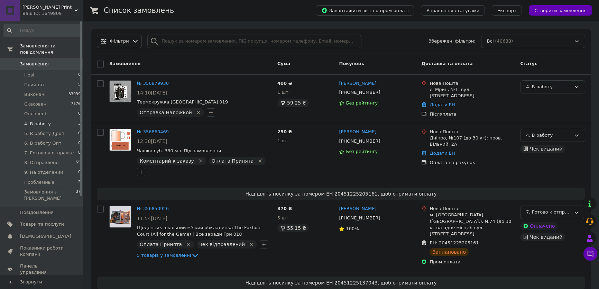
click at [57, 119] on li "4. В работу 3" at bounding box center [42, 124] width 85 height 10
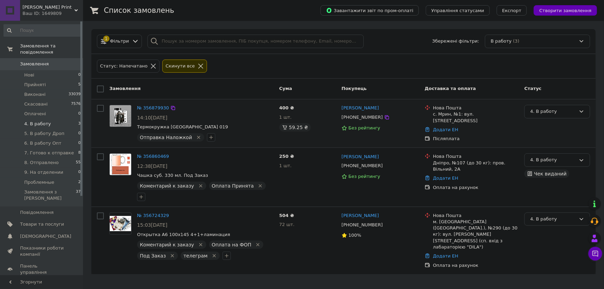
click at [104, 135] on div at bounding box center [100, 123] width 12 height 43
click at [170, 107] on icon at bounding box center [173, 108] width 6 height 6
click at [159, 88] on div "Замовлення" at bounding box center [192, 89] width 170 height 12
click at [170, 155] on icon at bounding box center [173, 157] width 6 height 6
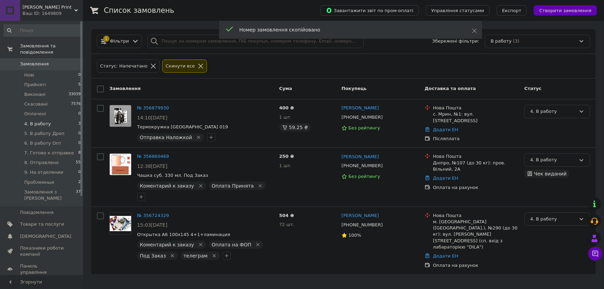
click at [173, 91] on div "Замовлення" at bounding box center [192, 89] width 170 height 12
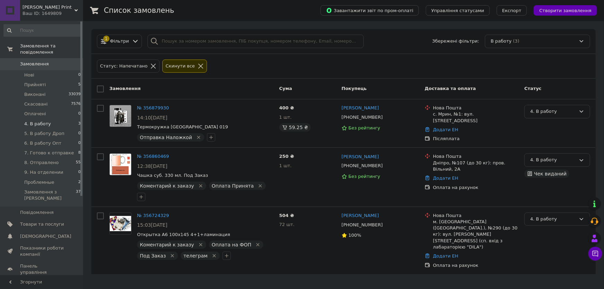
click at [282, 68] on div "Статус: Напечатано Cкинути все" at bounding box center [343, 66] width 496 height 16
click at [51, 150] on span "7. Готово к отправке" at bounding box center [48, 153] width 49 height 6
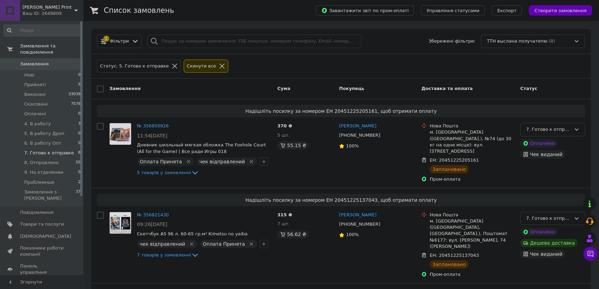
click at [336, 72] on div "Статус: 5. Готово к отправке Cкинути все" at bounding box center [340, 66] width 491 height 16
click at [368, 76] on div "Статус: 5. Готово к отправке Cкинути все" at bounding box center [341, 66] width 500 height 25
click at [284, 63] on div "Статус: 5. Готово к отправке Cкинути все" at bounding box center [340, 66] width 491 height 16
click at [340, 68] on div "Статус: 5. Готово к отправке Cкинути все" at bounding box center [340, 66] width 491 height 16
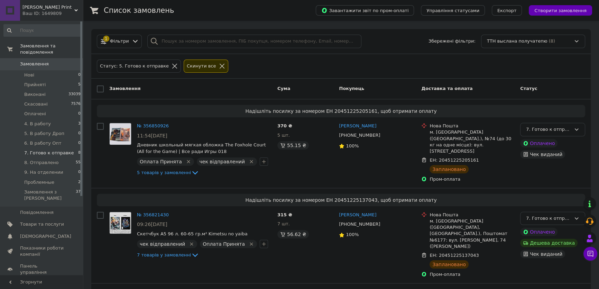
click at [340, 68] on div "Статус: 5. Готово к отправке Cкинути все" at bounding box center [340, 66] width 491 height 16
click at [273, 69] on div "Статус: 5. Готово к отправке Cкинути все" at bounding box center [340, 66] width 491 height 16
click at [273, 65] on div "Статус: 5. Готово к отправке Cкинути все" at bounding box center [340, 66] width 491 height 16
click at [386, 60] on div "Статус: 5. Готово к отправке Cкинути все" at bounding box center [340, 66] width 491 height 16
click at [340, 60] on div "Статус: 5. Готово к отправке Cкинути все" at bounding box center [340, 66] width 491 height 16
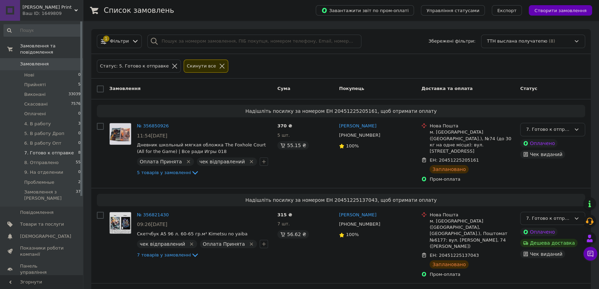
click at [304, 58] on div "Статус: 5. Готово к отправке Cкинути все" at bounding box center [340, 66] width 491 height 16
click at [179, 86] on div "Замовлення" at bounding box center [191, 89] width 168 height 12
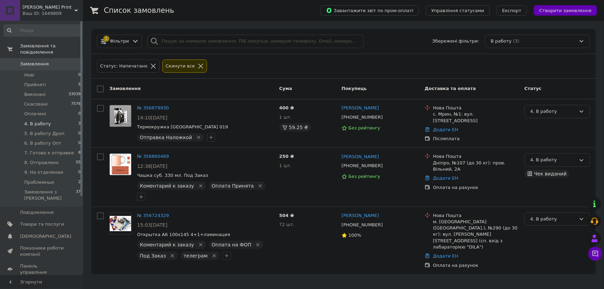
click at [296, 10] on div "Список замовлень" at bounding box center [205, 10] width 203 height 21
click at [397, 52] on div "1 Фільтри Збережені фільтри: В работу (3)" at bounding box center [343, 41] width 504 height 25
click at [396, 51] on div "1 Фільтри Збережені фільтри: В работу (3)" at bounding box center [343, 41] width 504 height 25
click at [301, 13] on div "Список замовлень" at bounding box center [205, 10] width 203 height 21
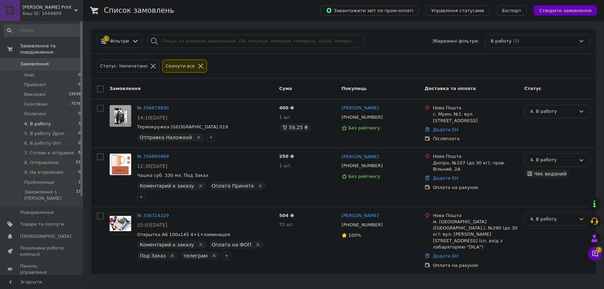
click at [284, 53] on div "1 Фільтри Збережені фільтри: В работу (3)" at bounding box center [343, 41] width 504 height 25
click at [284, 63] on div "Статус: Напечатано Cкинути все" at bounding box center [343, 66] width 496 height 16
click at [595, 249] on button "Чат з покупцем 2" at bounding box center [595, 254] width 14 height 14
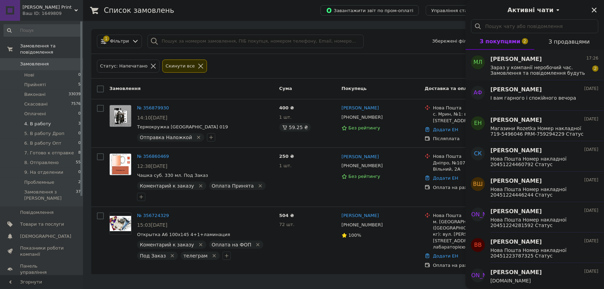
click at [545, 62] on div "[PERSON_NAME] 17:26" at bounding box center [544, 59] width 108 height 8
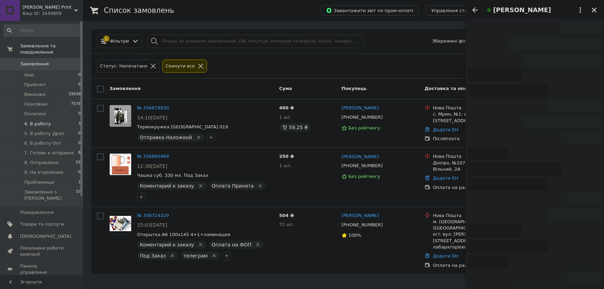
scroll to position [39, 0]
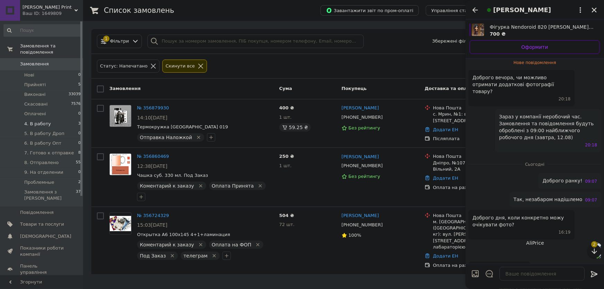
click at [598, 244] on div "Вчора Фігурка Nendoroid 820 [PERSON_NAME] Учіха Наруто Naruto 10 см 700 ₴ Оформ…" at bounding box center [534, 154] width 138 height 270
click at [595, 252] on icon "button" at bounding box center [594, 251] width 8 height 8
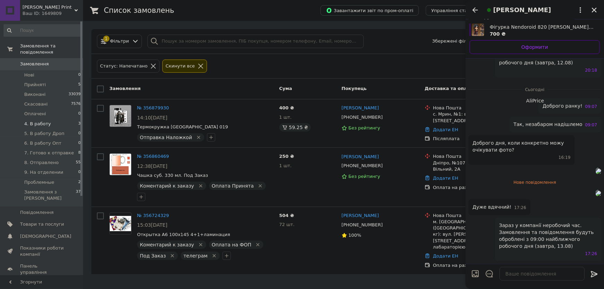
scroll to position [176, 0]
click at [593, 9] on icon "Закрити" at bounding box center [594, 10] width 5 height 5
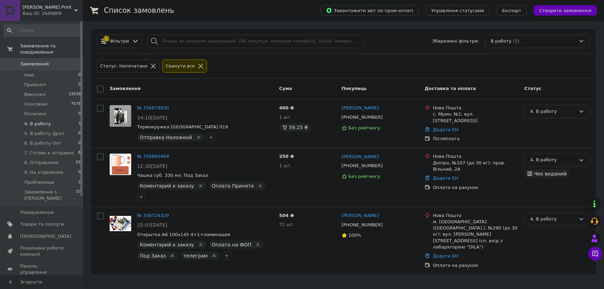
click at [375, 282] on html "[PERSON_NAME] Print Ваш ID: 1649809 Сайт [PERSON_NAME] Print Кабінет покупця Пе…" at bounding box center [302, 151] width 604 height 303
click at [307, 58] on div "Статус: Напечатано Cкинути все" at bounding box center [343, 66] width 496 height 16
